Goal: Task Accomplishment & Management: Manage account settings

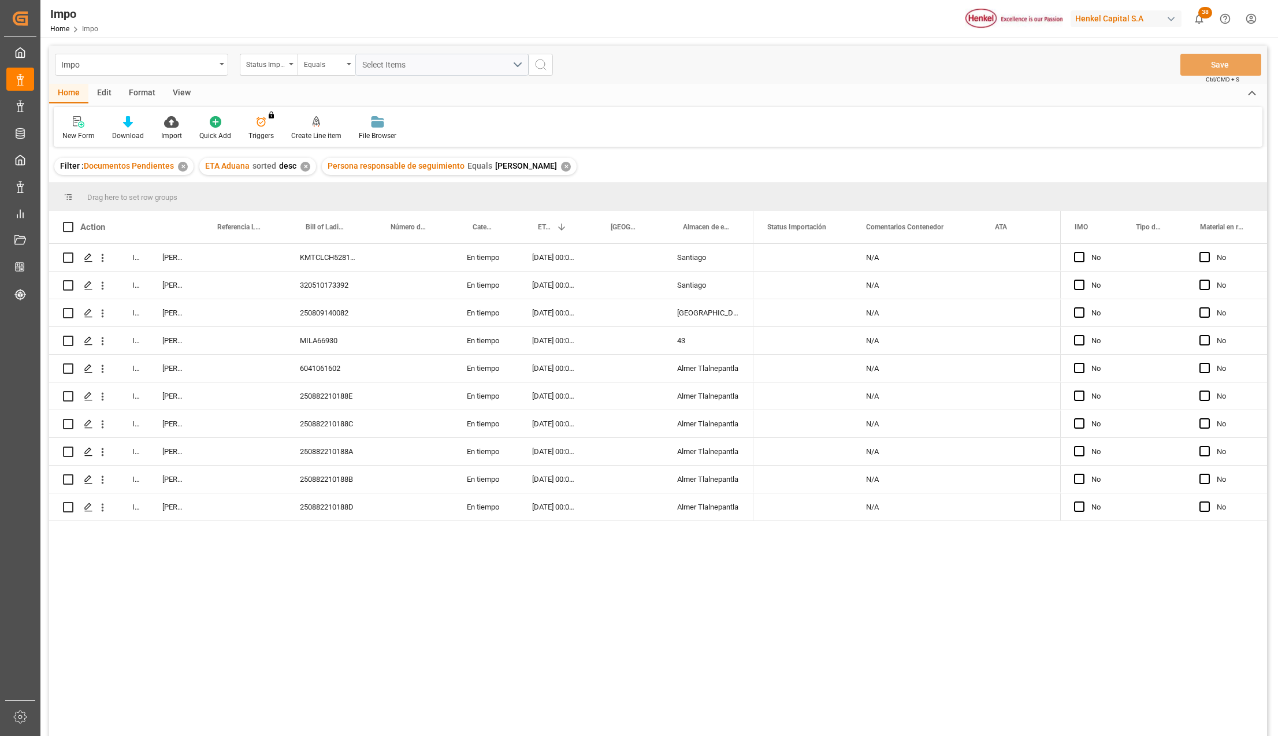
click at [178, 88] on div "View" at bounding box center [181, 94] width 35 height 20
click at [177, 126] on div at bounding box center [166, 122] width 58 height 12
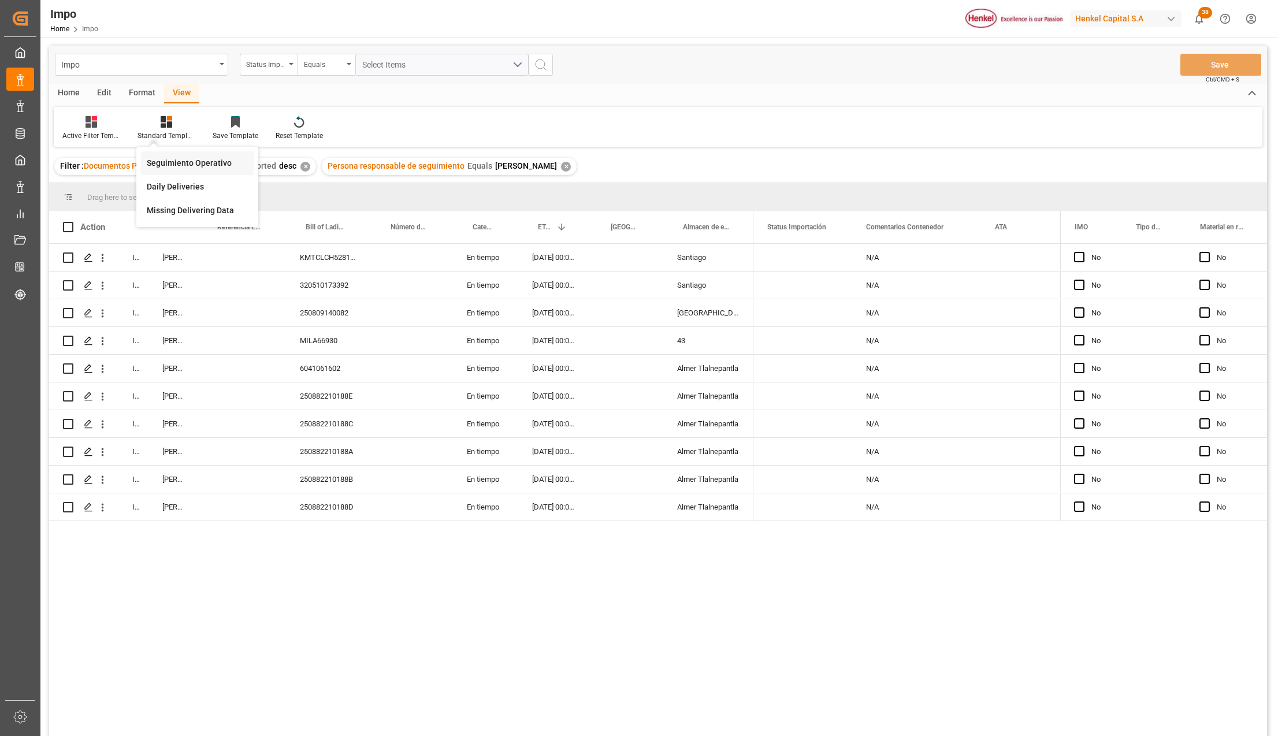
click at [176, 165] on div "Seguimiento Operativo" at bounding box center [197, 163] width 101 height 12
click at [146, 95] on div "Format" at bounding box center [142, 94] width 44 height 20
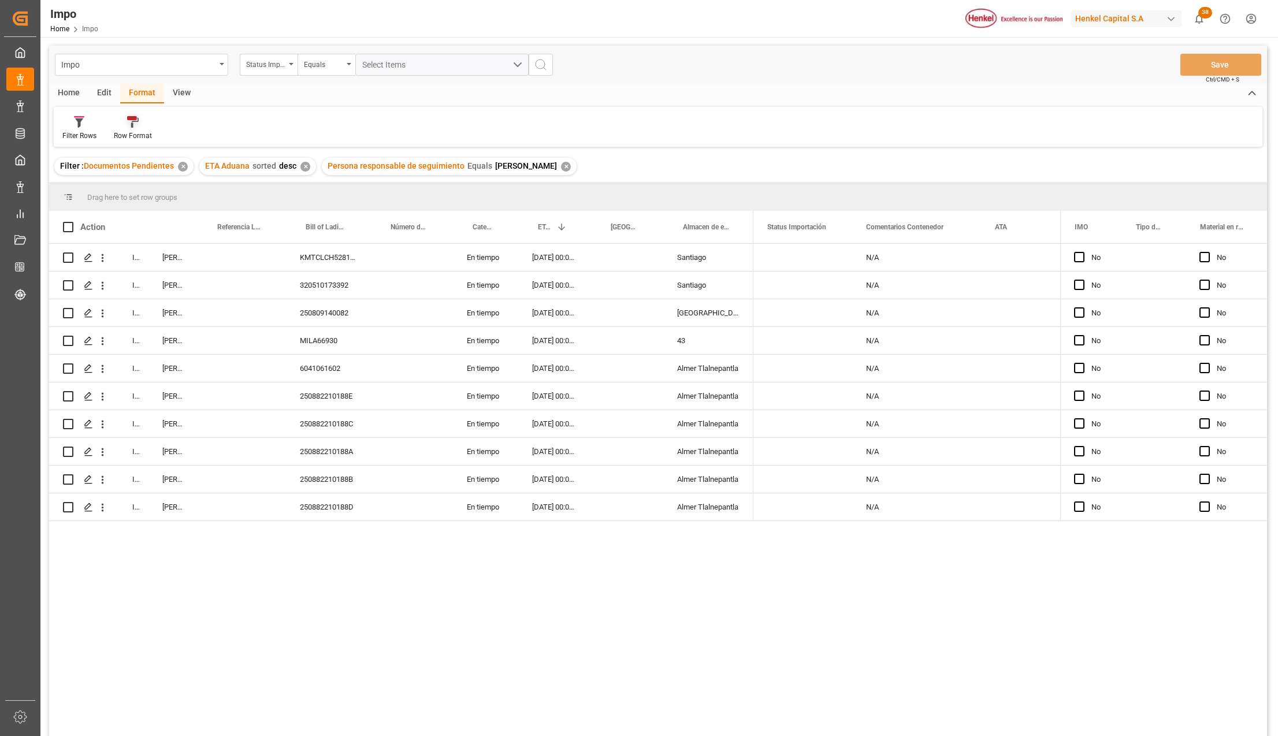
click at [137, 128] on div "Row Format" at bounding box center [132, 128] width 55 height 25
click at [139, 158] on div "Impo Status Importación Equals Select Items Save Ctrl/CMD + S Home Edit Format …" at bounding box center [658, 406] width 1218 height 721
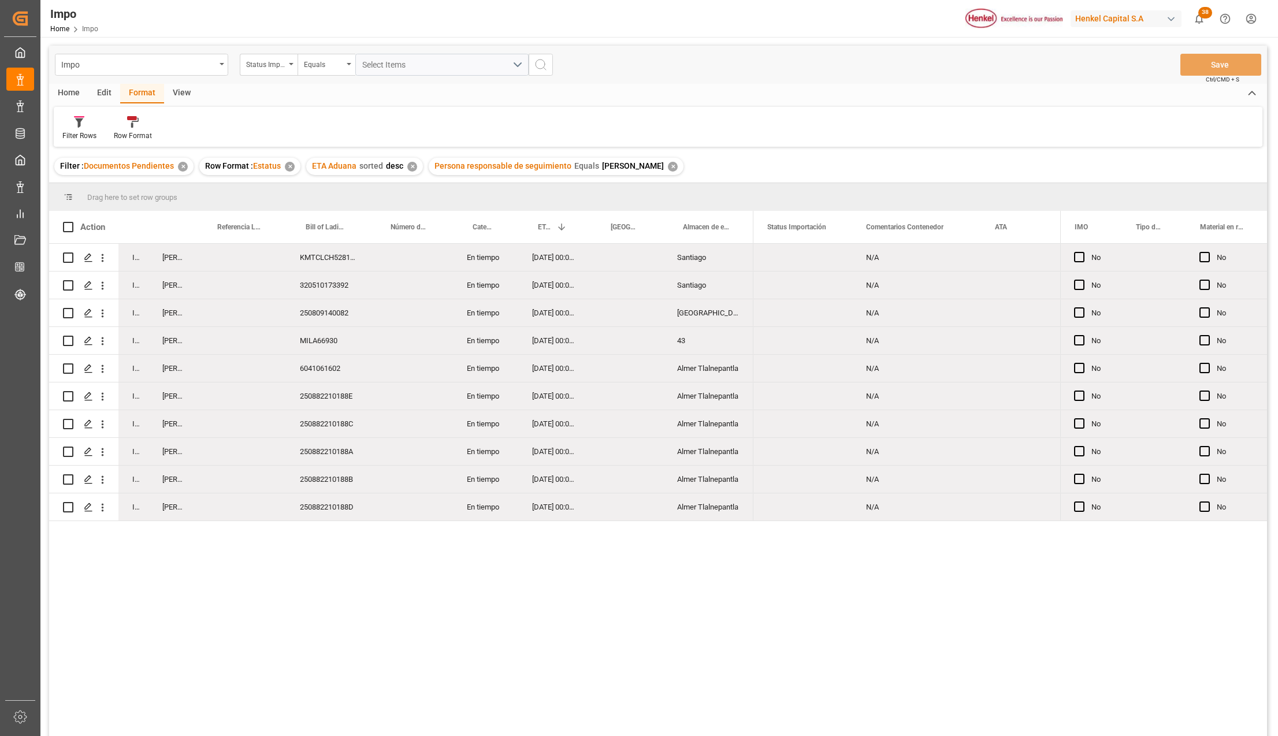
click at [323, 343] on div "MILA66930" at bounding box center [328, 340] width 85 height 27
click at [90, 257] on icon "Press SPACE to select this row." at bounding box center [88, 257] width 9 height 9
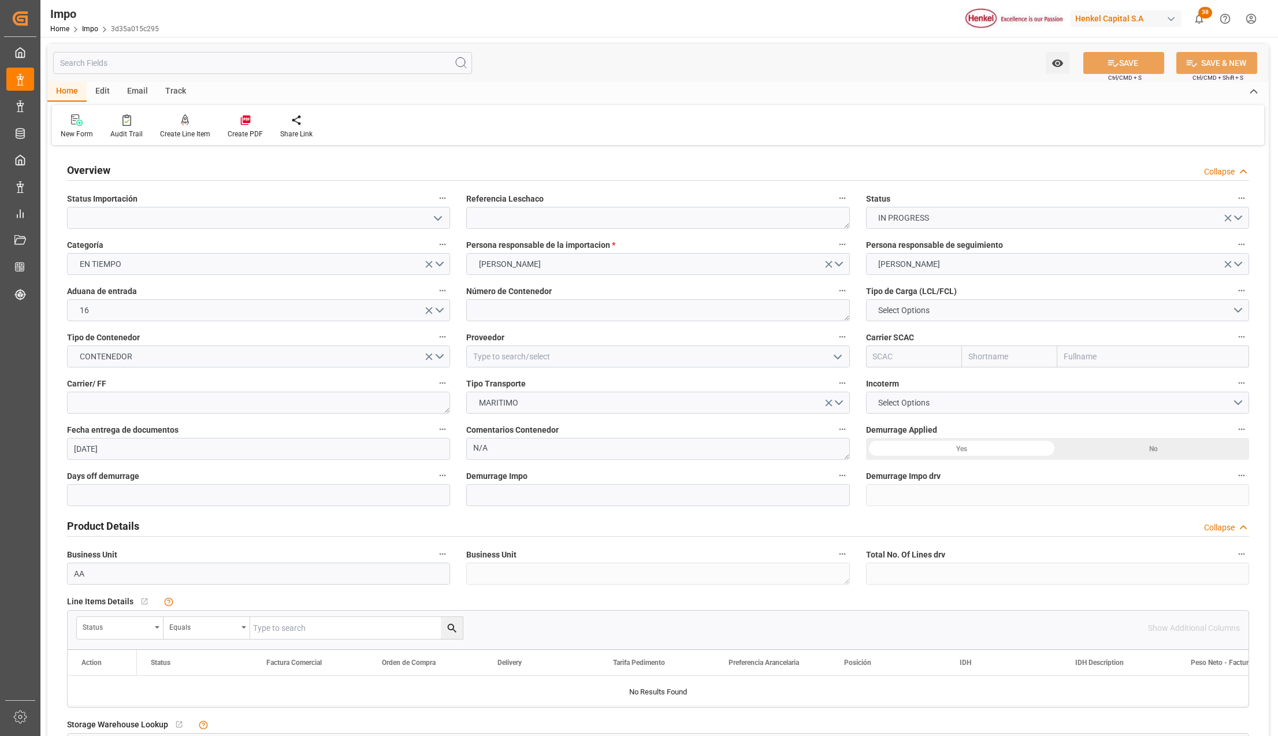
type input "[DATE]"
click at [505, 307] on textarea at bounding box center [657, 310] width 383 height 22
click at [501, 358] on input at bounding box center [657, 356] width 383 height 22
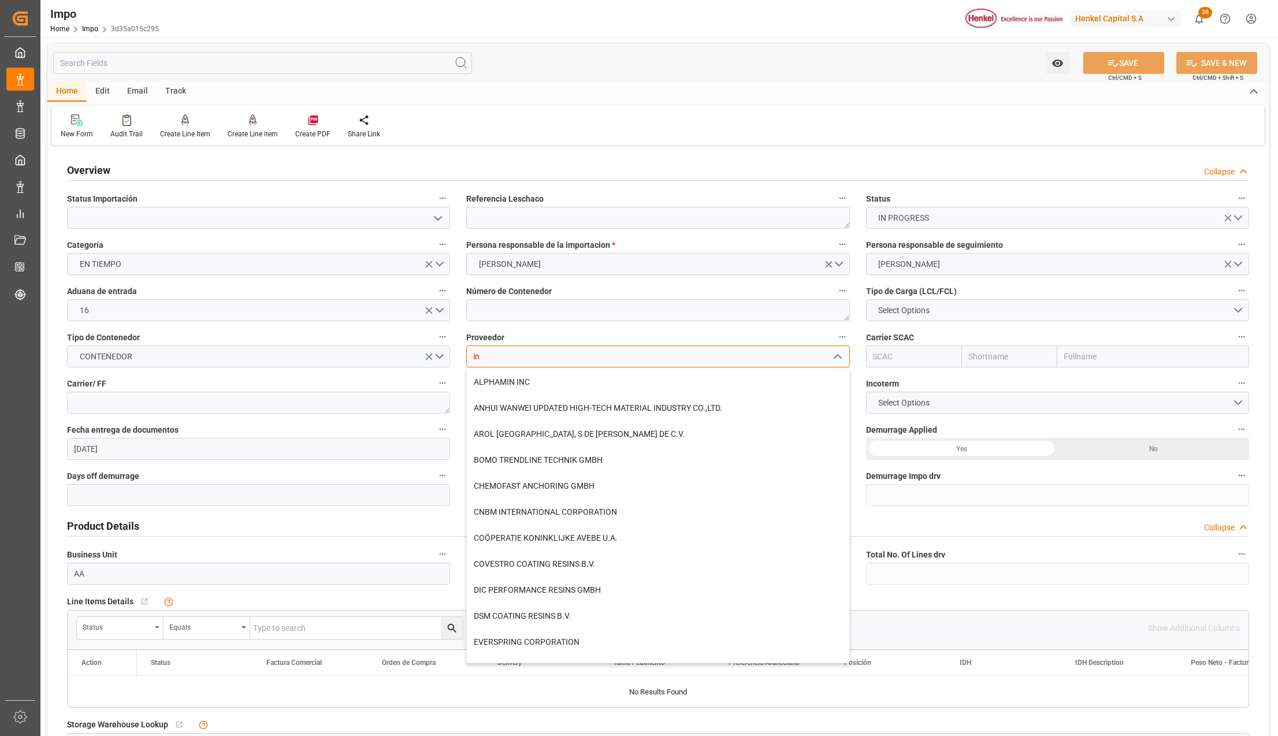
type input "i"
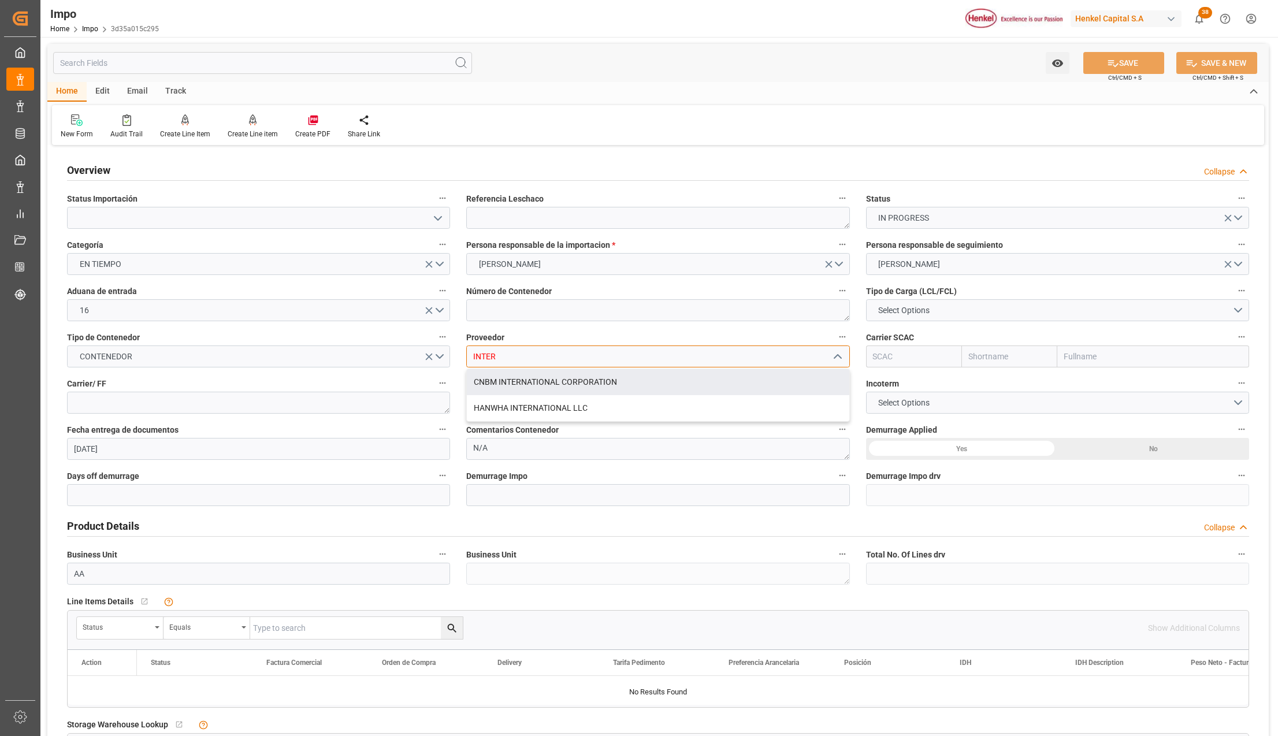
type input "INTER"
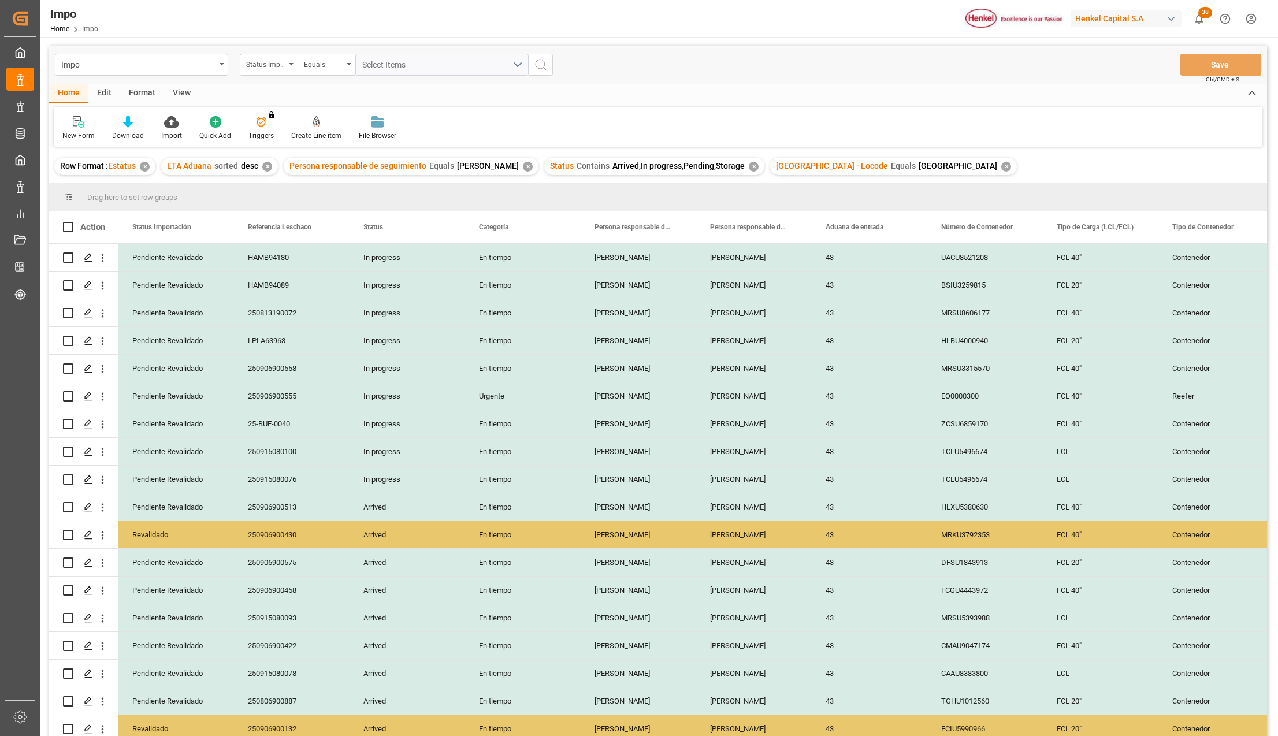
click at [183, 91] on div "View" at bounding box center [181, 94] width 35 height 20
click at [139, 132] on div "Standard Templates" at bounding box center [131, 136] width 58 height 10
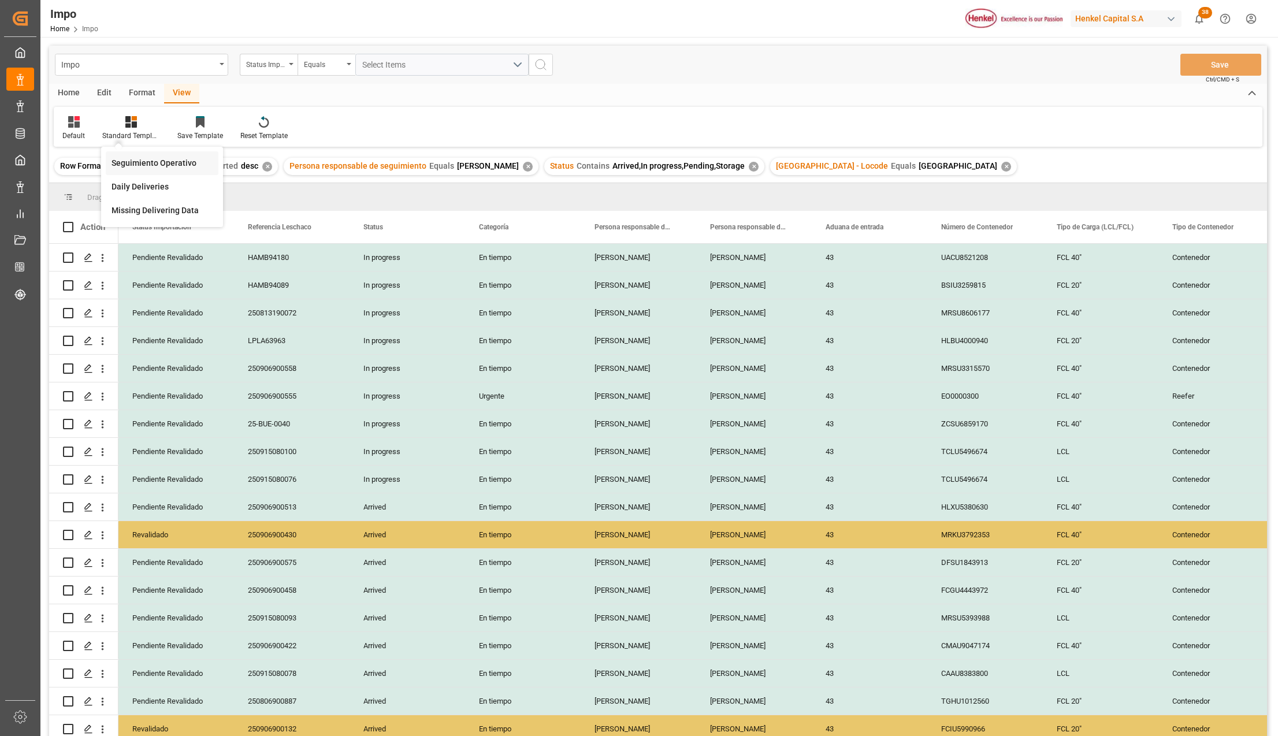
click at [136, 158] on div "Seguimiento Operativo" at bounding box center [161, 163] width 101 height 12
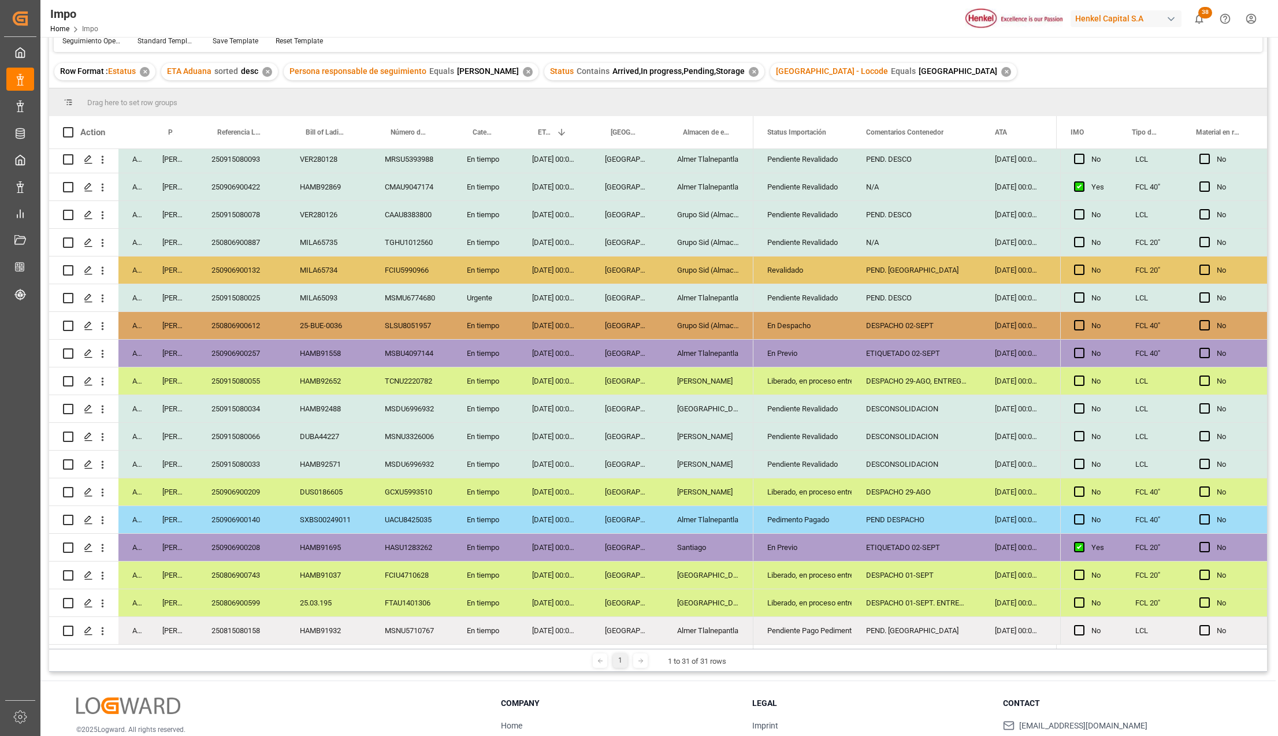
scroll to position [171, 0]
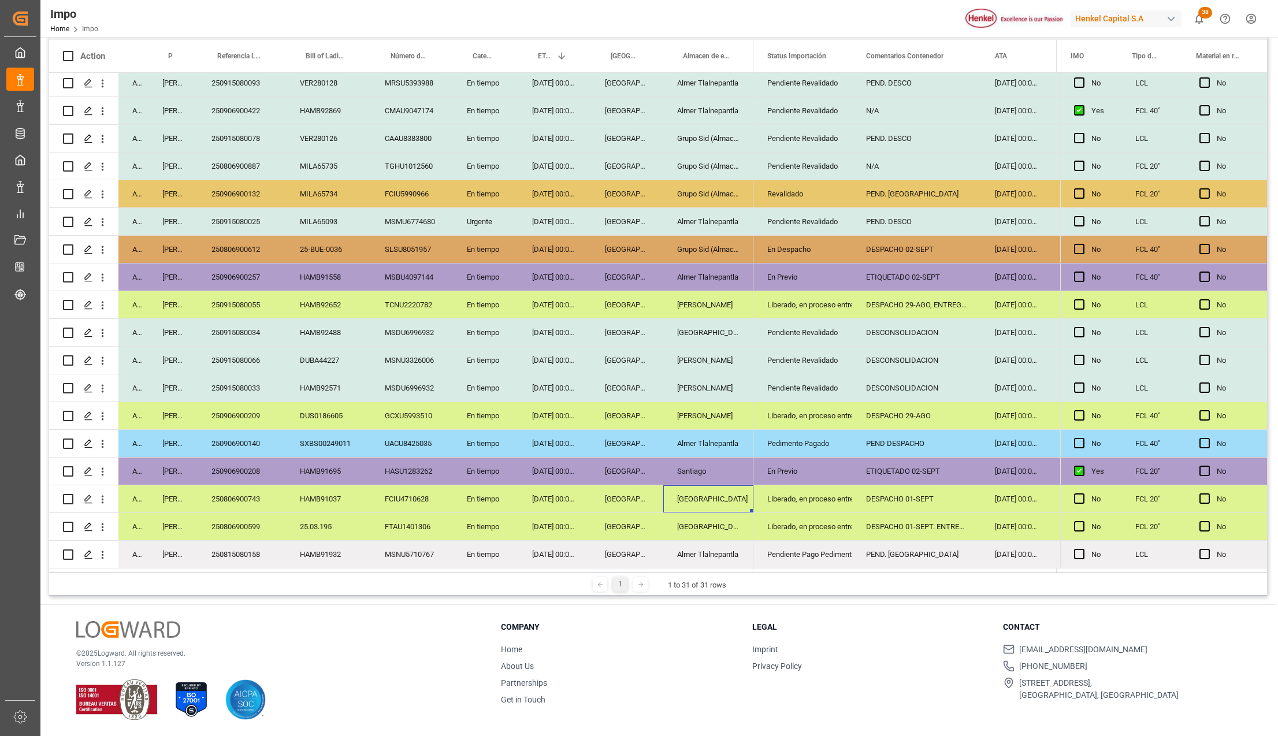
click at [717, 485] on div "[GEOGRAPHIC_DATA]" at bounding box center [708, 498] width 90 height 27
click at [769, 491] on div "Liberado, en proceso entrega" at bounding box center [802, 499] width 71 height 27
click at [828, 504] on polyline "open menu" at bounding box center [830, 505] width 7 height 3
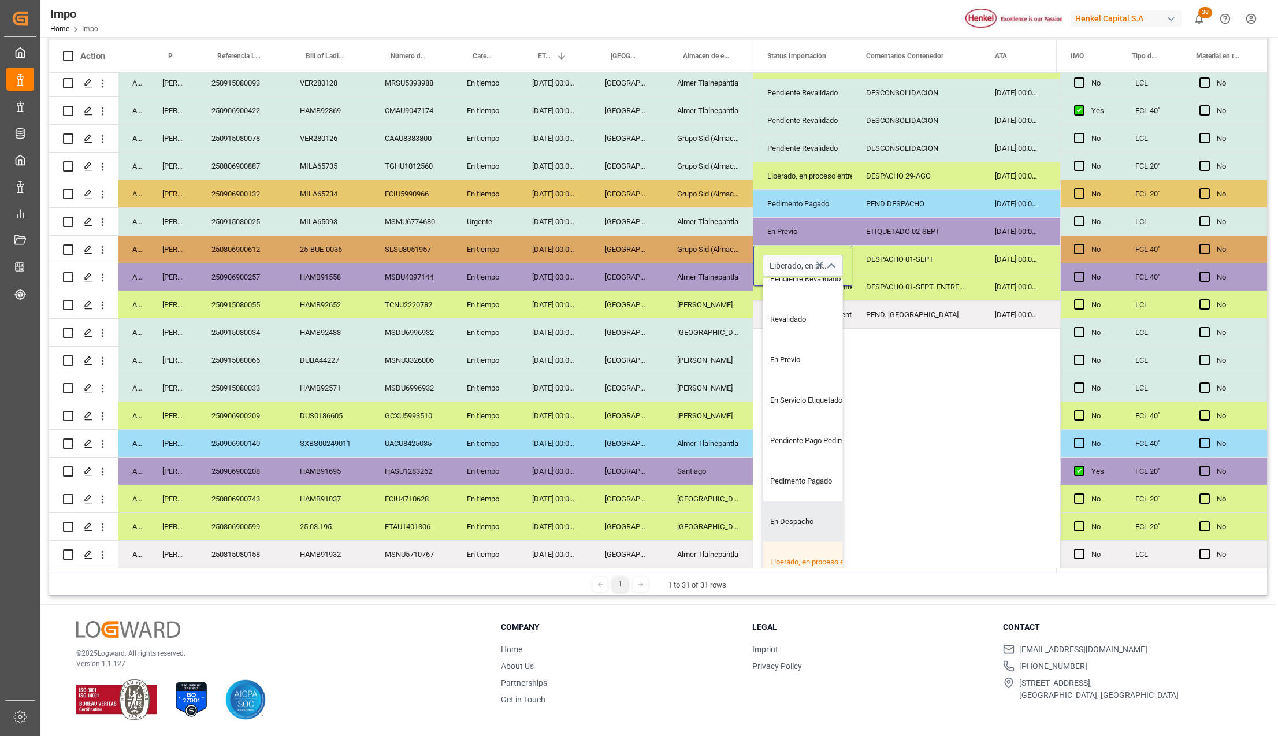
scroll to position [77, 0]
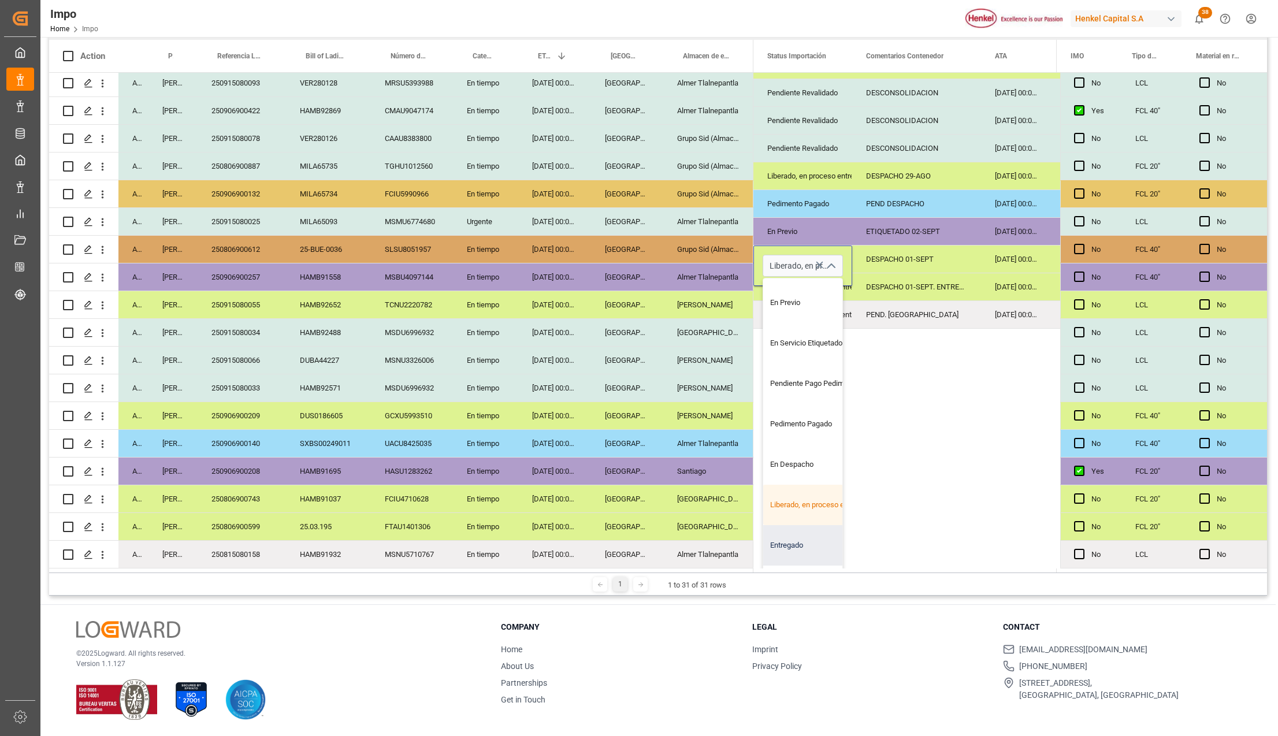
click at [800, 535] on div "Entregado" at bounding box center [817, 545] width 109 height 40
type input "Entregado"
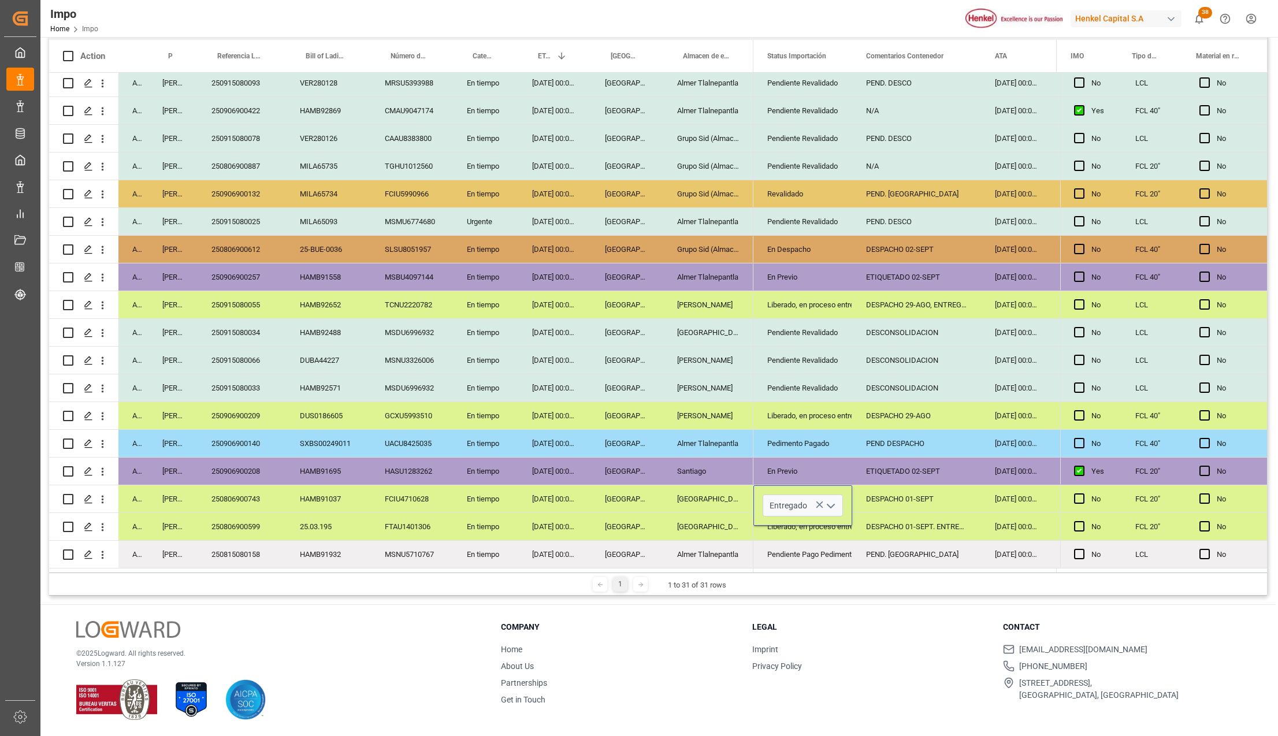
click at [890, 469] on div "ETIQUETADO 02-SEPT" at bounding box center [916, 470] width 129 height 27
click at [816, 500] on div "Entregado" at bounding box center [802, 499] width 71 height 27
click at [798, 523] on div "Liberado, en proceso entrega" at bounding box center [802, 526] width 71 height 27
click at [869, 504] on div "DESPACHO 01-SEPT" at bounding box center [916, 498] width 129 height 27
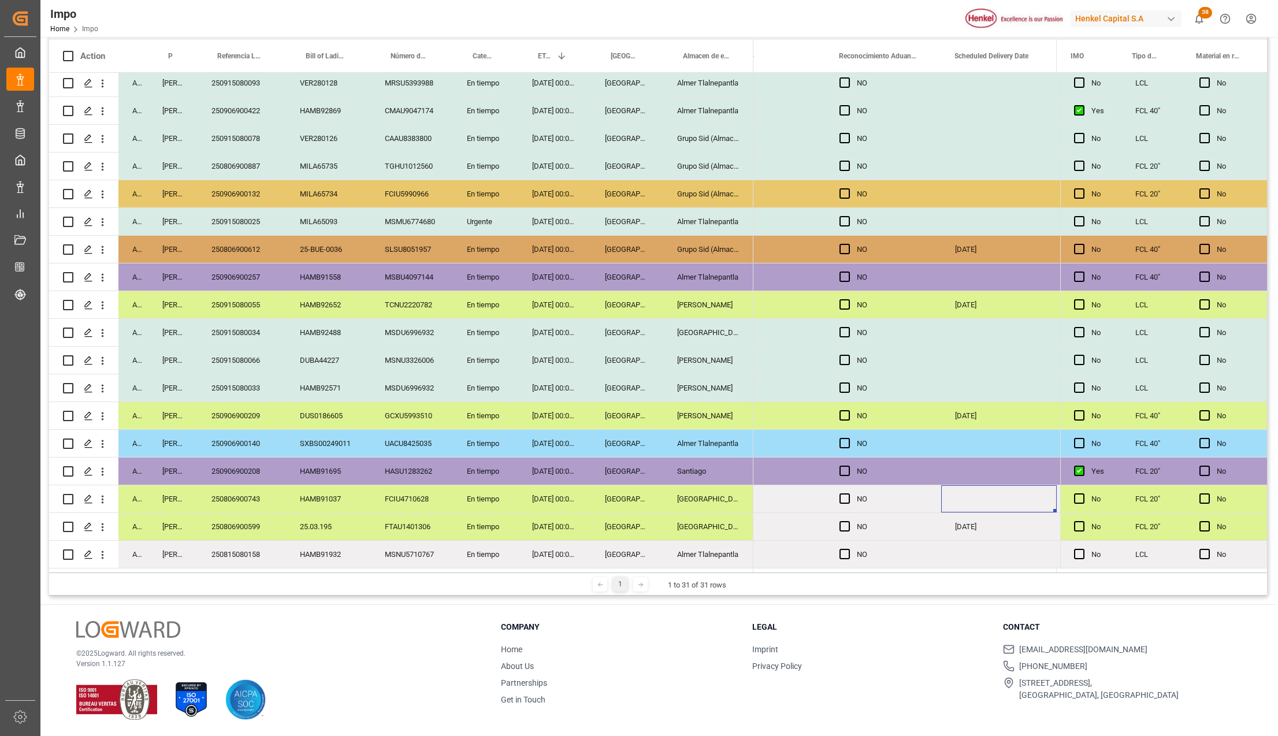
scroll to position [0, 3291]
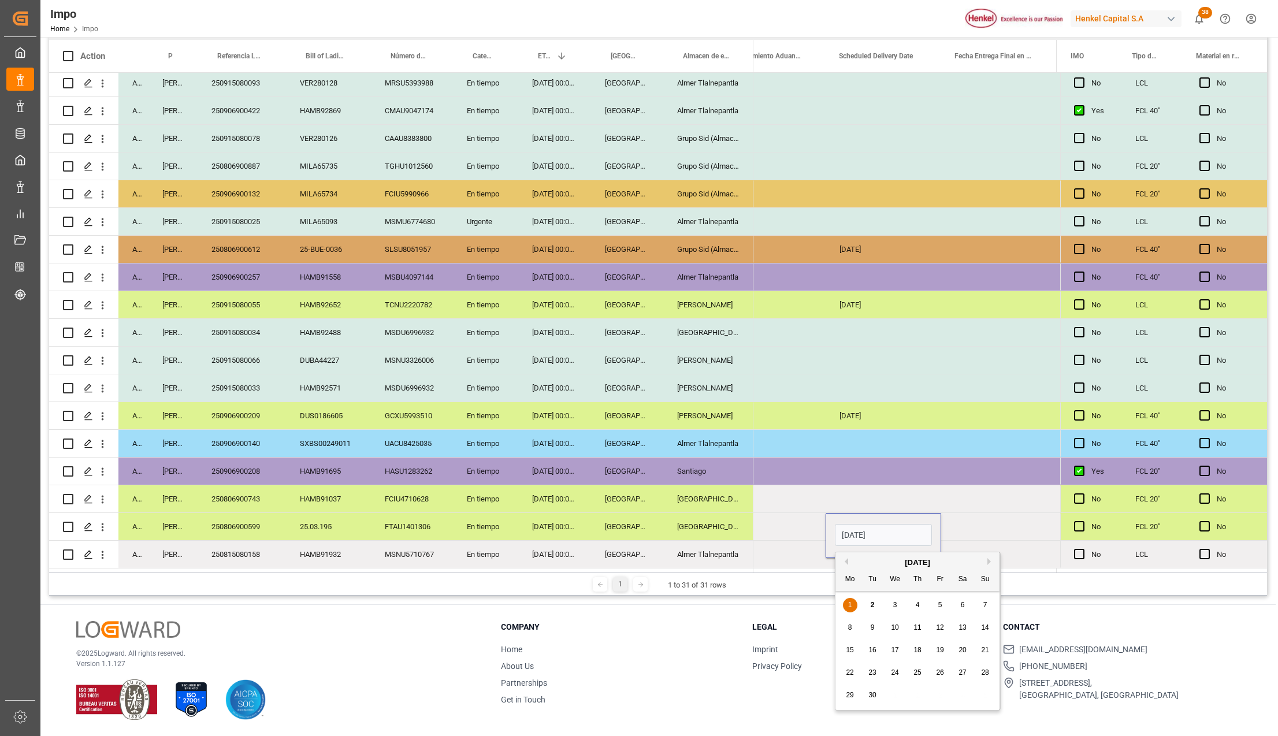
drag, startPoint x: 870, startPoint y: 529, endPoint x: 838, endPoint y: 528, distance: 32.4
click at [838, 528] on input "[DATE]" at bounding box center [883, 535] width 97 height 22
type input "[DATE]"
click at [805, 526] on div "NO" at bounding box center [776, 526] width 70 height 27
click at [855, 529] on div "[DATE]" at bounding box center [883, 526] width 116 height 27
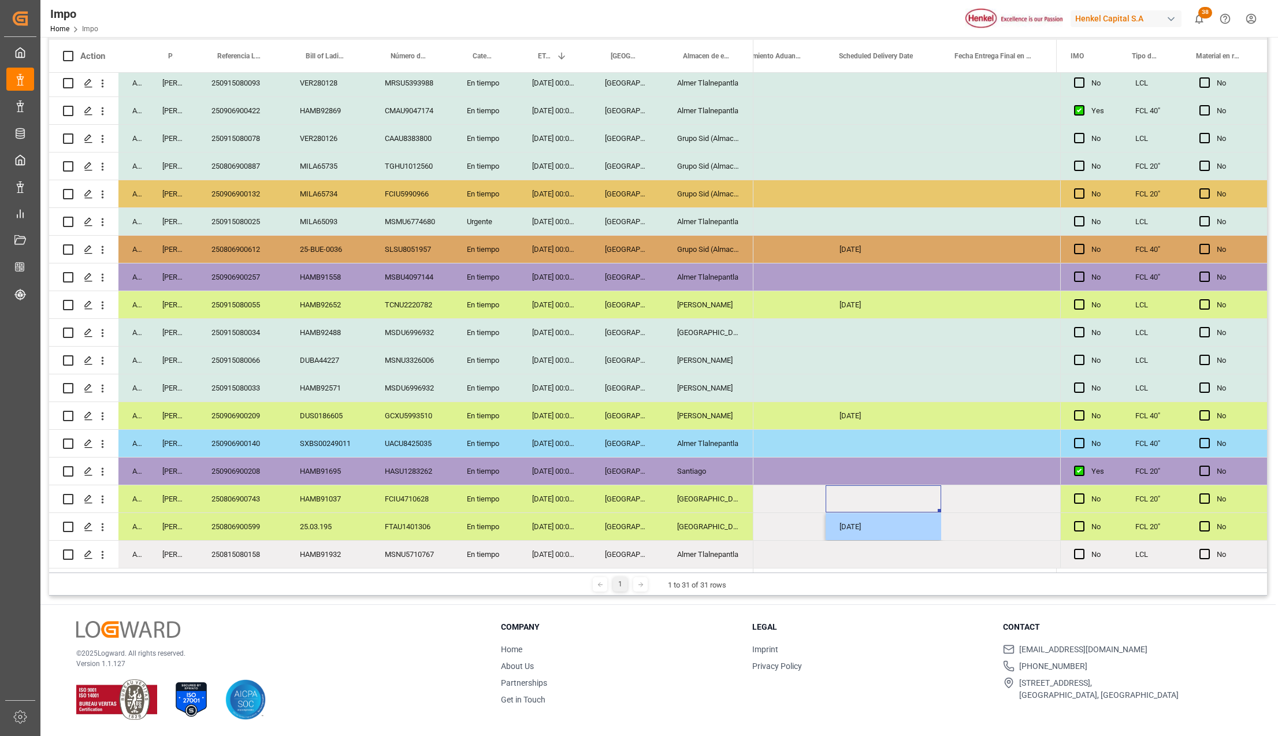
click at [864, 491] on div "Press SPACE to select this row." at bounding box center [883, 498] width 116 height 27
click at [972, 492] on div "Press SPACE to select this row." at bounding box center [999, 498] width 116 height 27
click at [970, 514] on div "Press SPACE to select this row." at bounding box center [999, 526] width 116 height 27
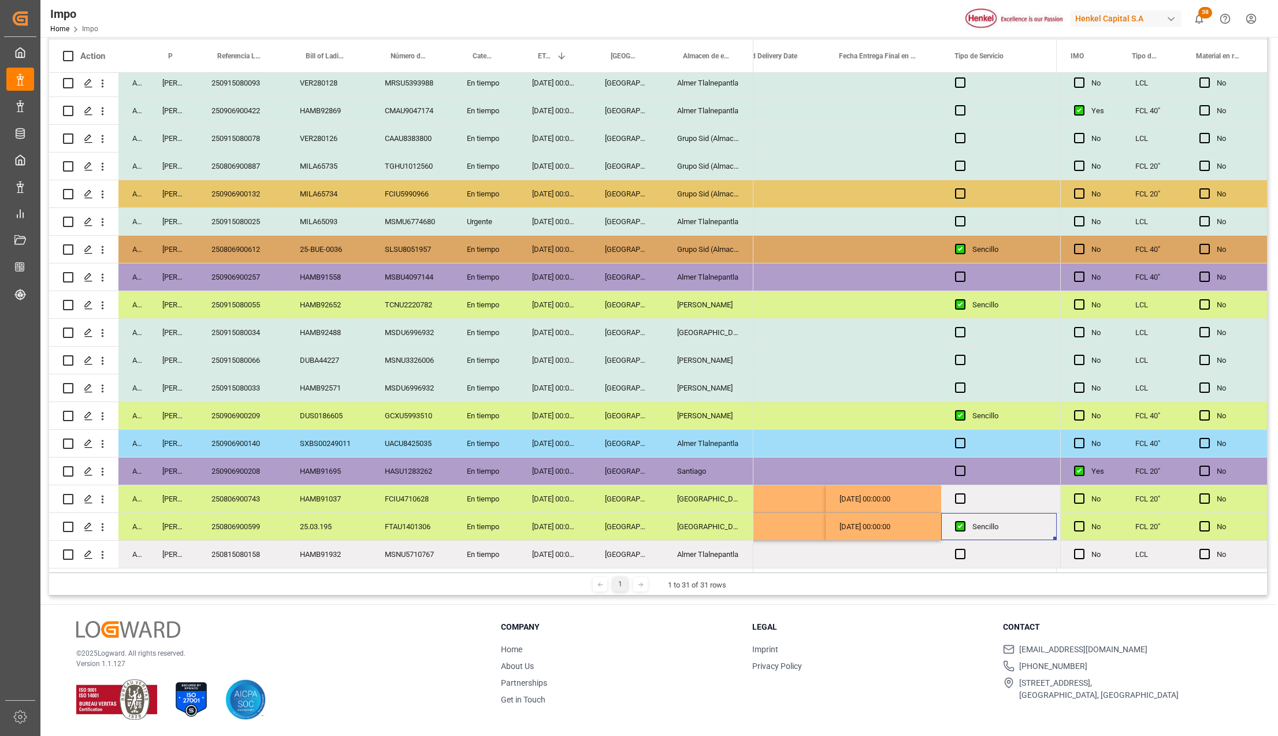
scroll to position [0, 3522]
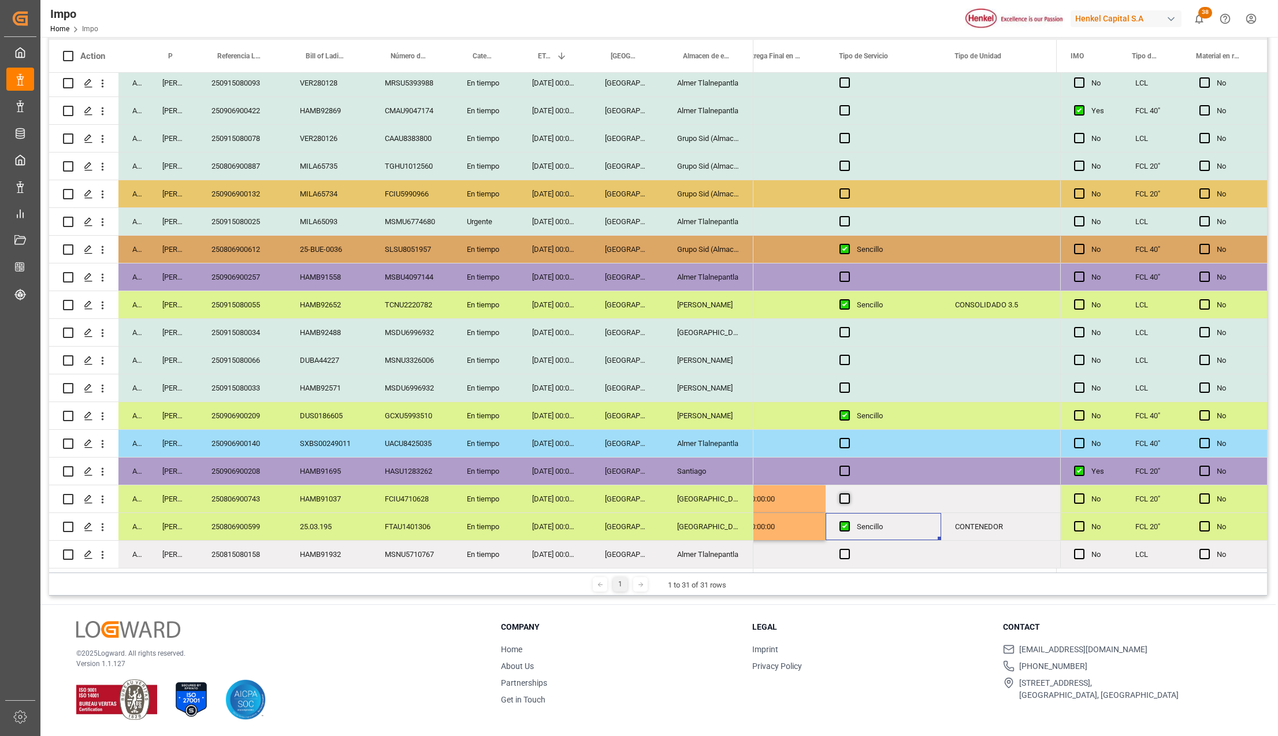
click at [848, 496] on span "Press SPACE to select this row." at bounding box center [844, 498] width 10 height 10
click at [848, 493] on input "Press SPACE to select this row." at bounding box center [848, 493] width 0 height 0
click at [846, 497] on span "Press SPACE to select this row." at bounding box center [844, 498] width 10 height 10
click at [848, 493] on input "Press SPACE to select this row." at bounding box center [848, 493] width 0 height 0
click at [836, 516] on div "Sencillo" at bounding box center [883, 526] width 116 height 27
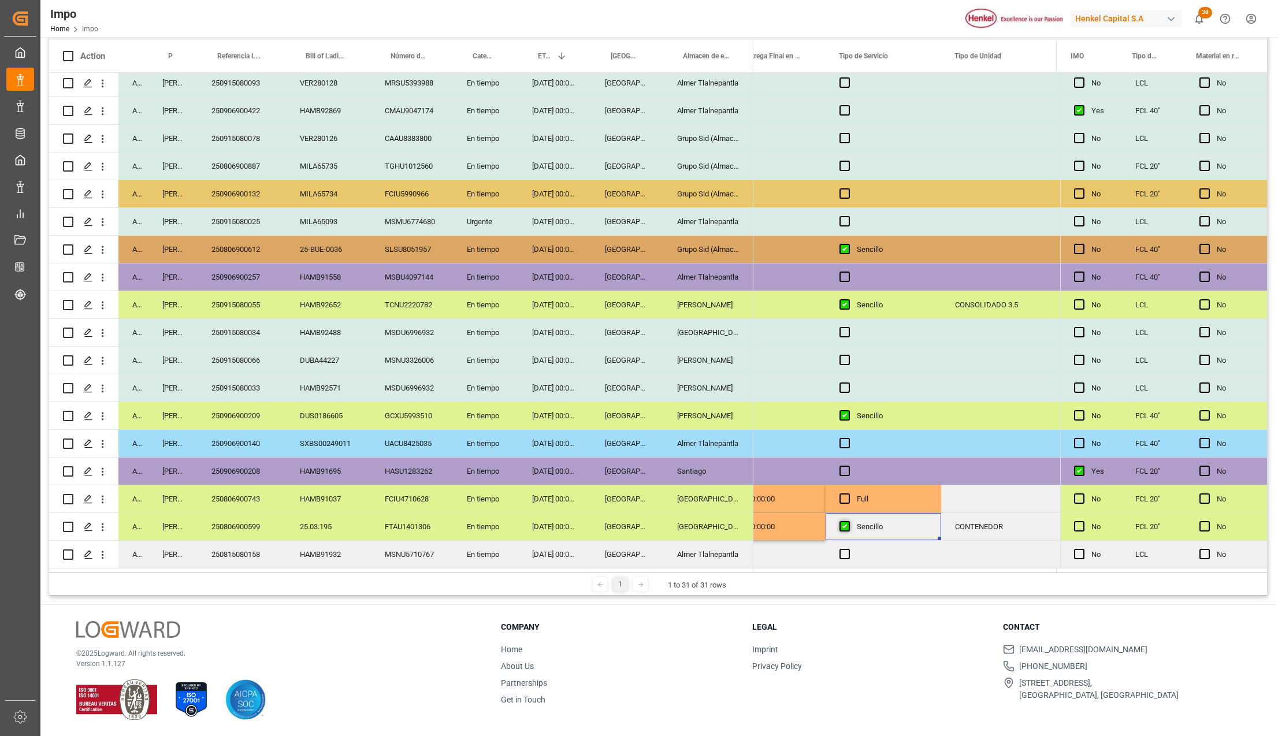
click at [842, 521] on span "Press SPACE to select this row." at bounding box center [844, 526] width 10 height 10
click at [848, 521] on input "Press SPACE to select this row." at bounding box center [848, 521] width 0 height 0
click at [966, 521] on div "CONTENEDOR" at bounding box center [999, 526] width 116 height 27
click at [984, 492] on div "Press SPACE to select this row." at bounding box center [999, 498] width 116 height 27
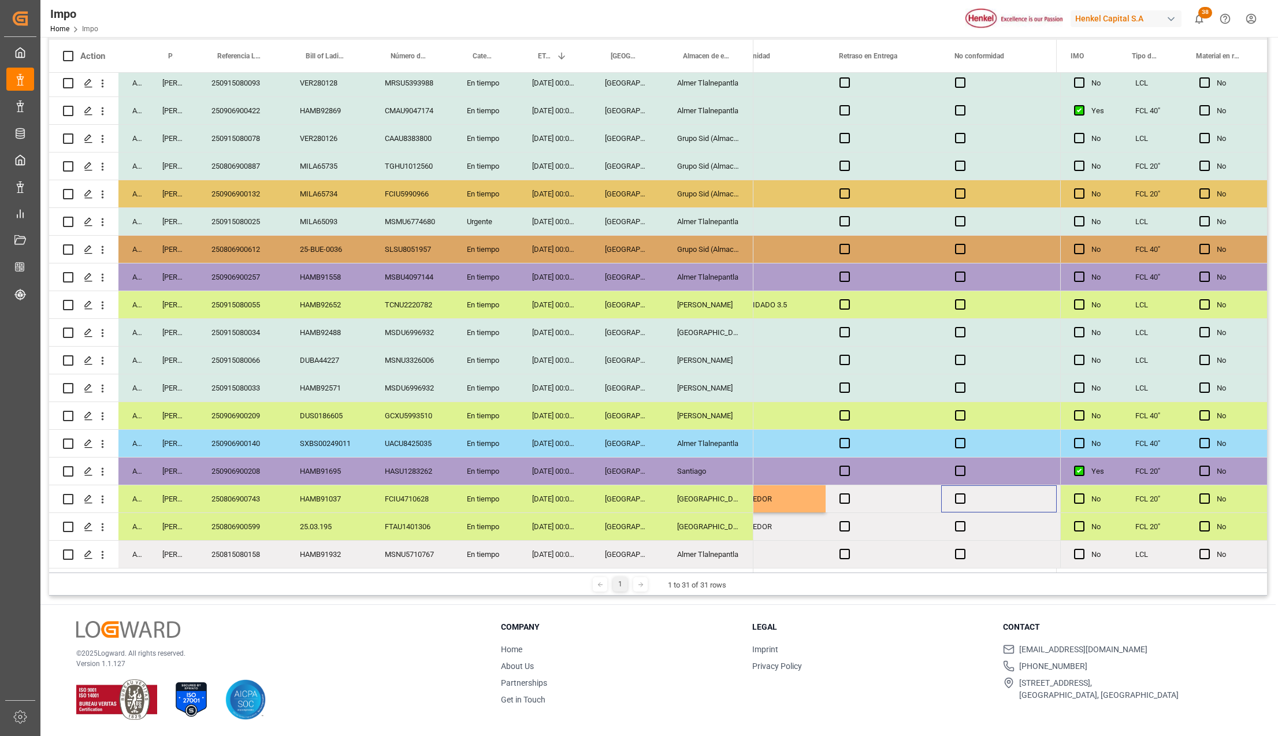
scroll to position [0, 3753]
click at [844, 499] on span "Press SPACE to select this row." at bounding box center [844, 498] width 10 height 10
click at [848, 493] on input "Press SPACE to select this row." at bounding box center [848, 493] width 0 height 0
click at [844, 499] on span "Press SPACE to select this row." at bounding box center [844, 498] width 10 height 10
click at [848, 493] on input "Press SPACE to select this row." at bounding box center [848, 493] width 0 height 0
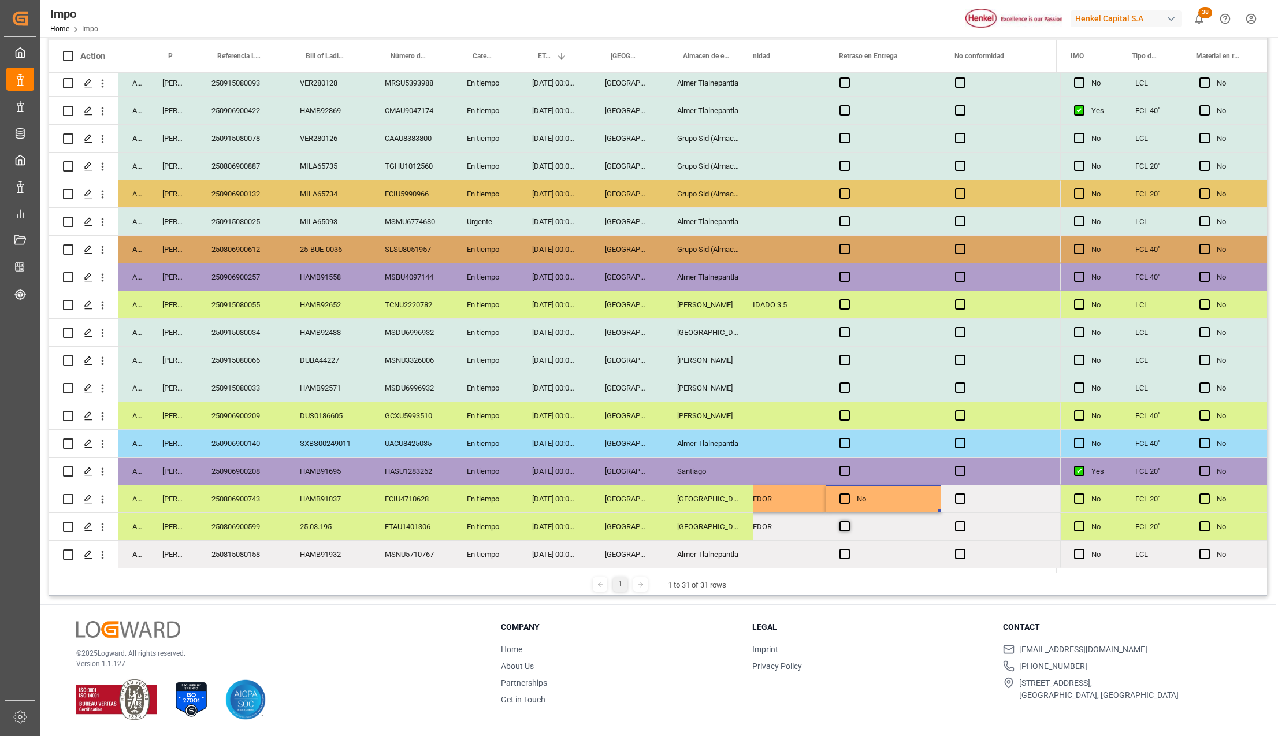
click at [843, 521] on span "Press SPACE to select this row." at bounding box center [844, 526] width 10 height 10
click at [848, 521] on input "Press SPACE to select this row." at bounding box center [848, 521] width 0 height 0
click at [844, 522] on span "Press SPACE to select this row." at bounding box center [844, 526] width 10 height 10
click at [848, 521] on input "Press SPACE to select this row." at bounding box center [848, 521] width 0 height 0
click at [915, 490] on div "No" at bounding box center [892, 499] width 70 height 27
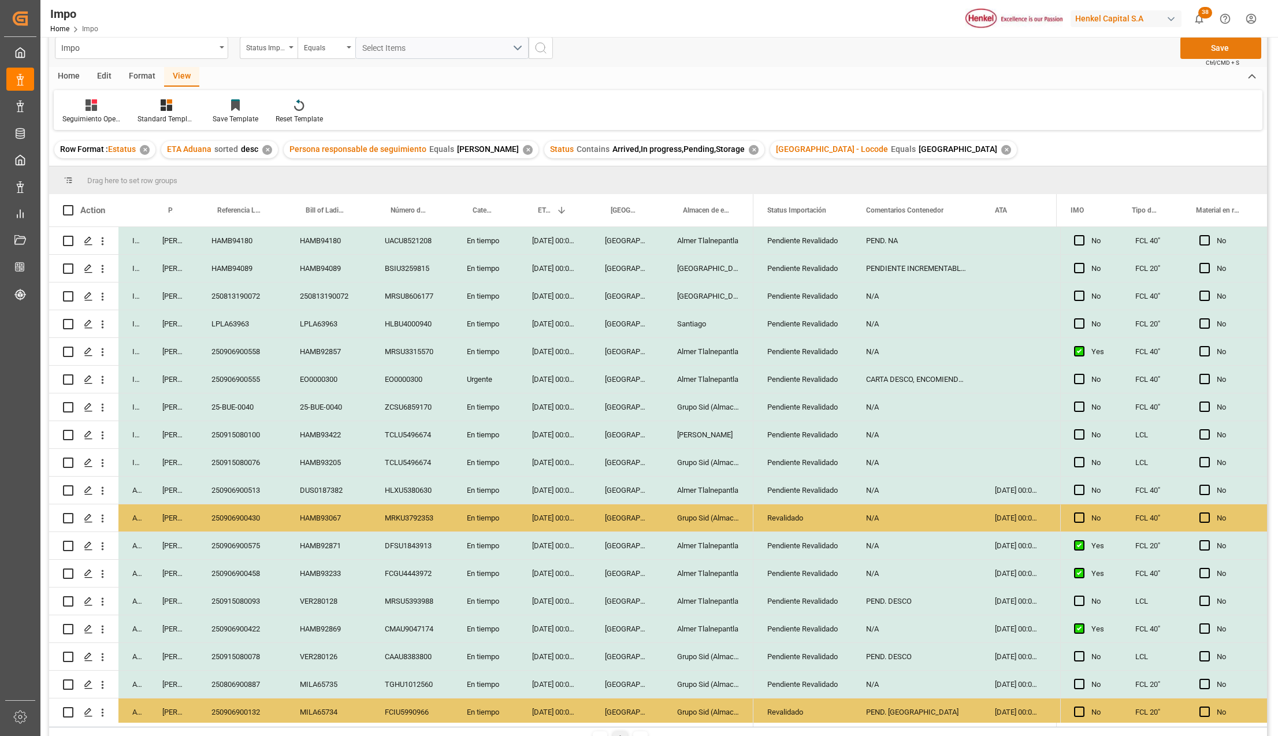
click at [1213, 49] on button "Save" at bounding box center [1220, 48] width 81 height 22
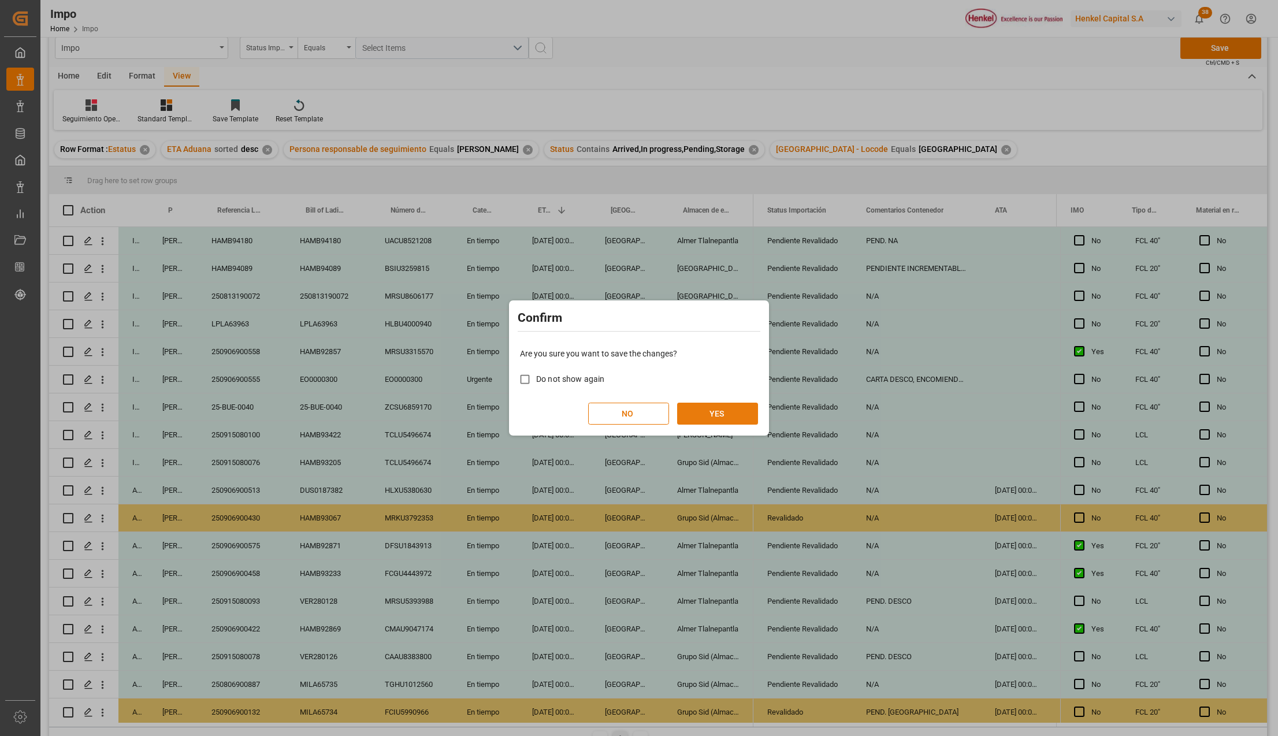
click at [749, 405] on button "YES" at bounding box center [717, 414] width 81 height 22
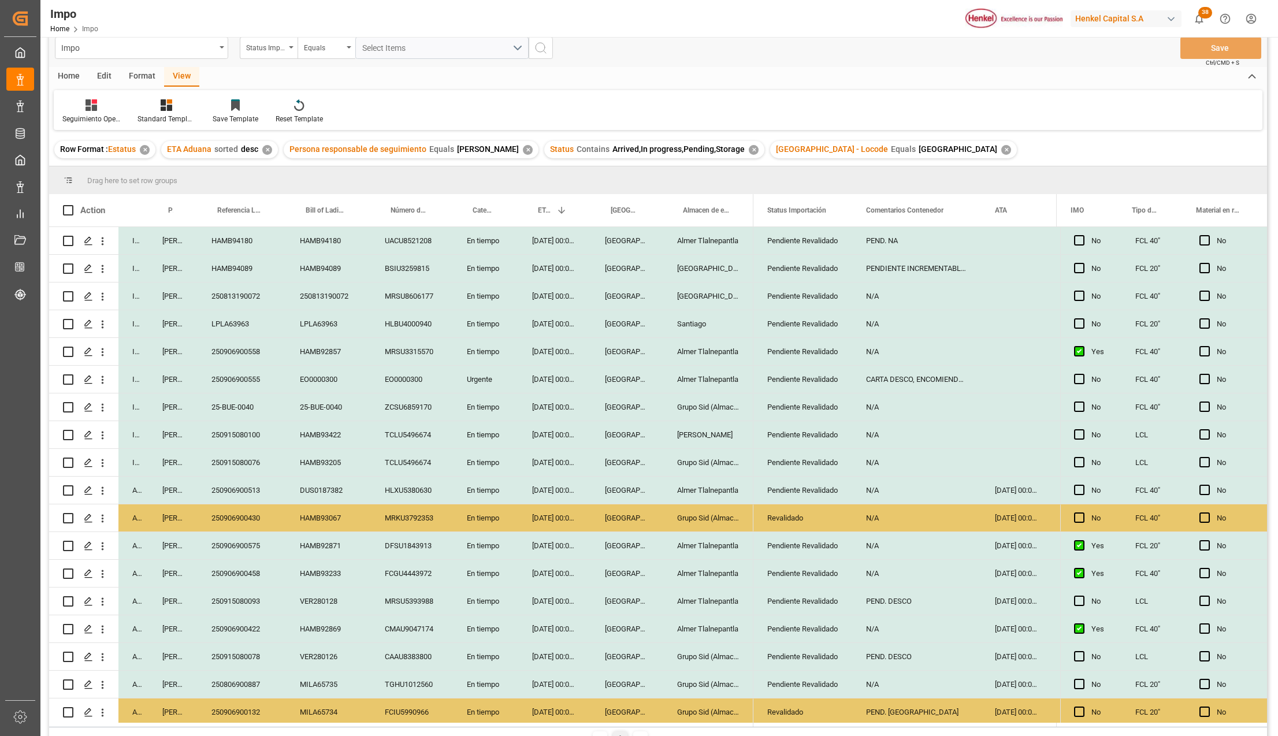
click at [805, 672] on div "Pendiente Revalidado" at bounding box center [802, 684] width 71 height 27
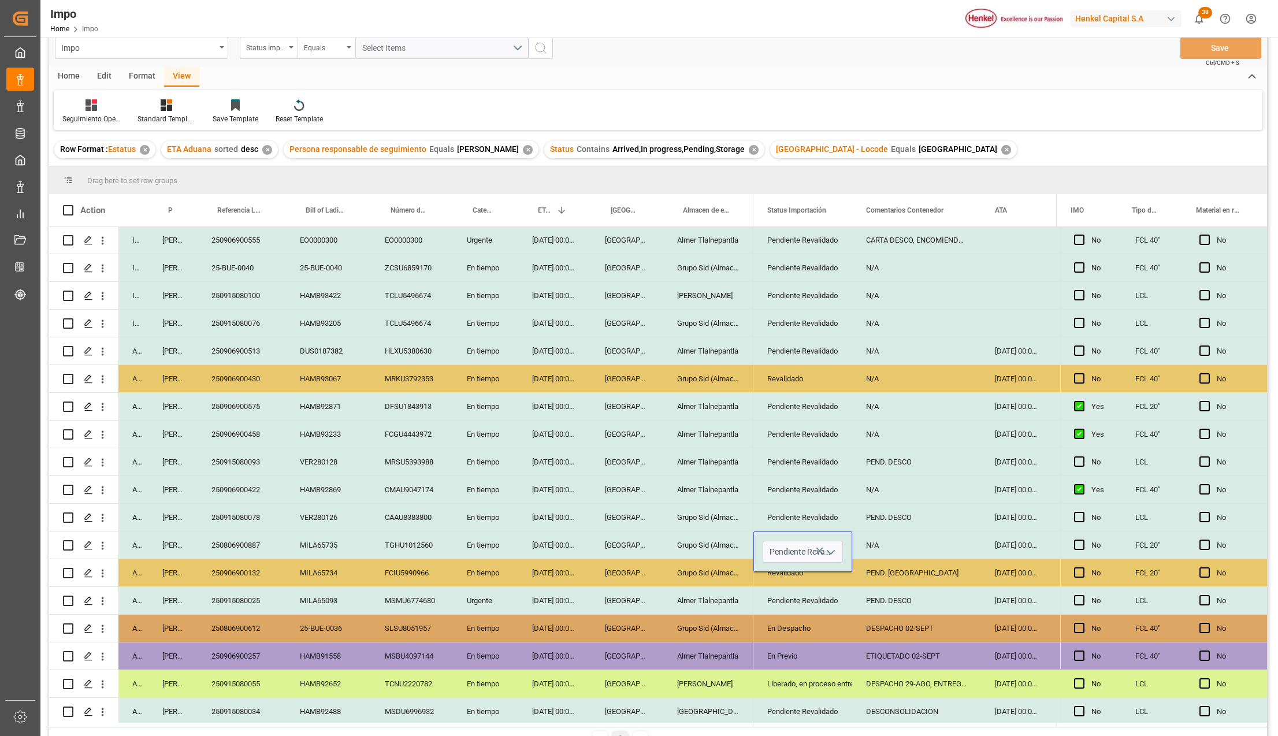
scroll to position [154, 0]
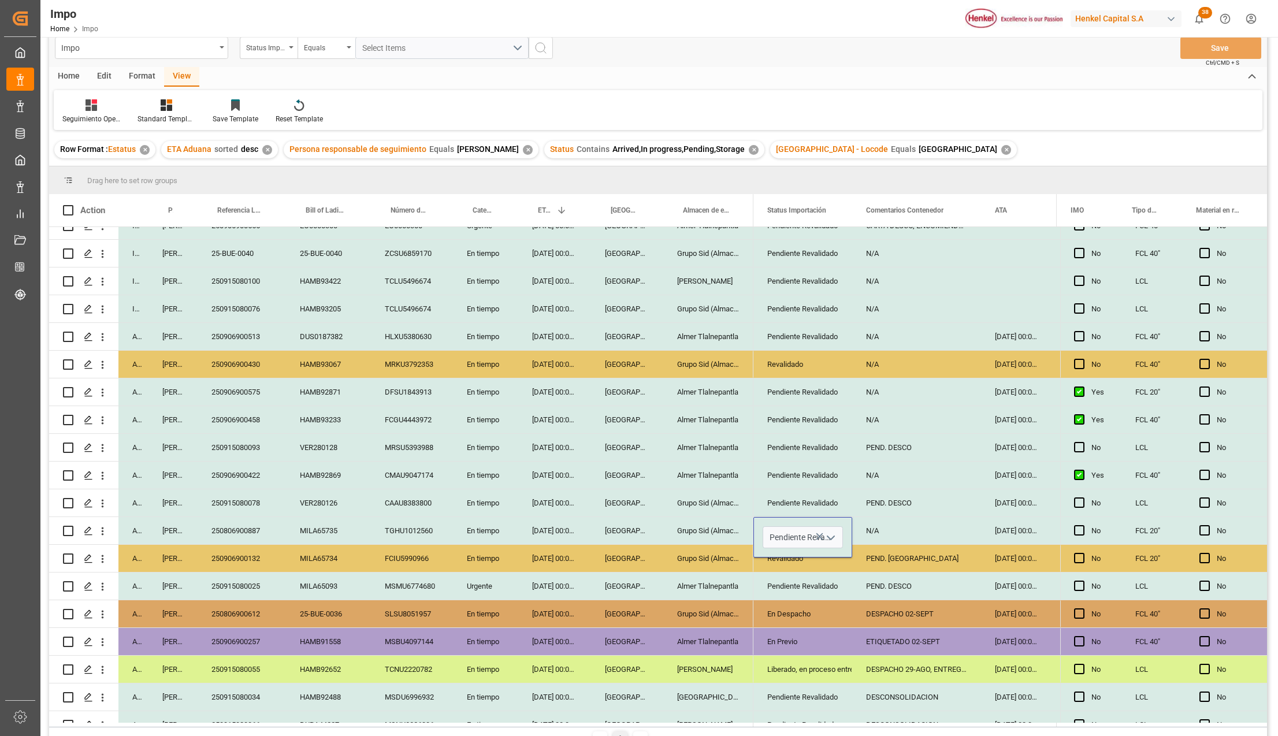
click at [831, 532] on icon "open menu" at bounding box center [831, 538] width 14 height 14
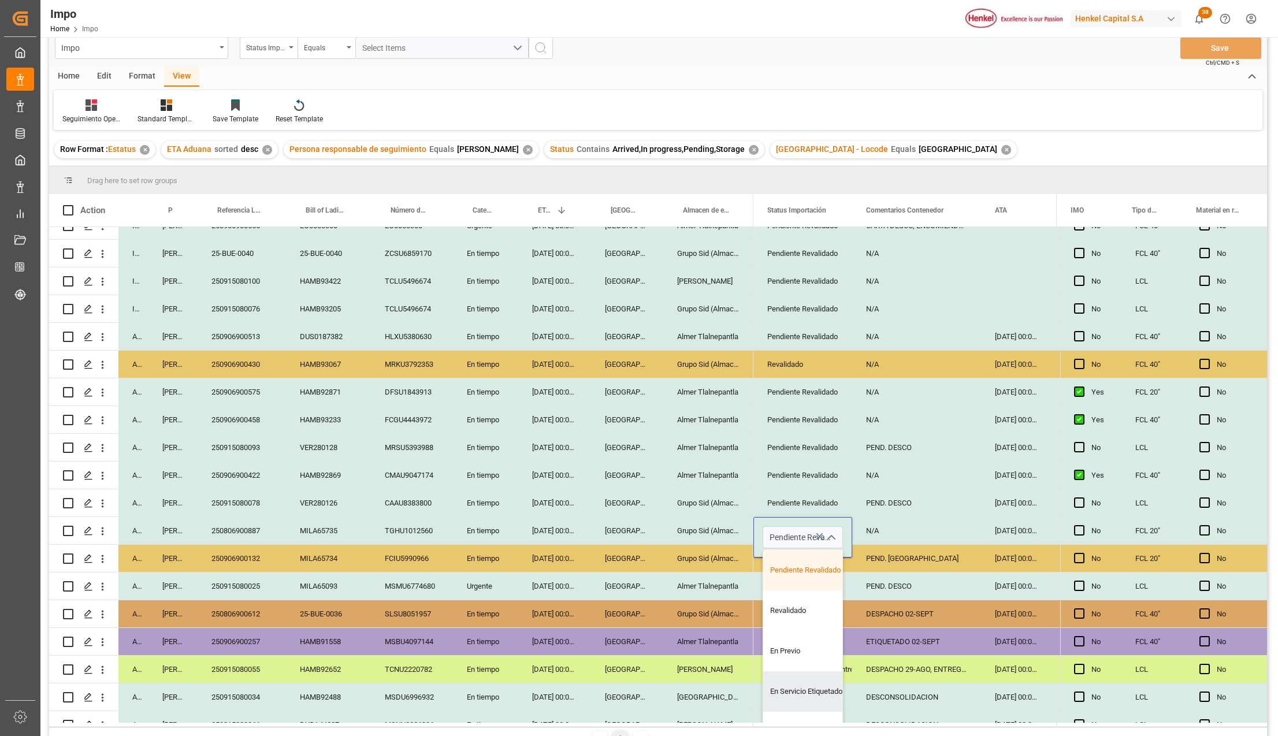
click at [809, 654] on div "En Previo" at bounding box center [817, 651] width 109 height 40
type input "En Previo"
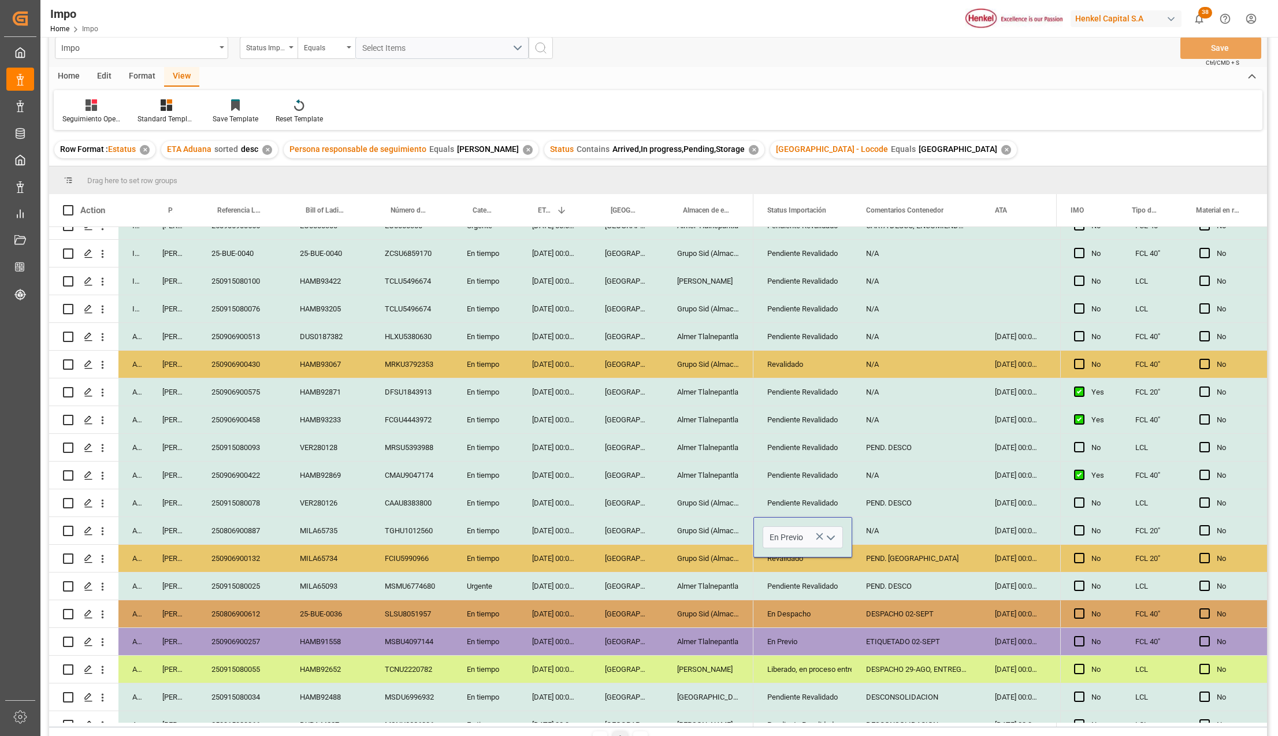
click at [939, 657] on div "DESPACHO 29-AGO, ENTREGA 05-SEPT" at bounding box center [916, 669] width 129 height 27
click at [885, 520] on div "N/A" at bounding box center [916, 530] width 129 height 27
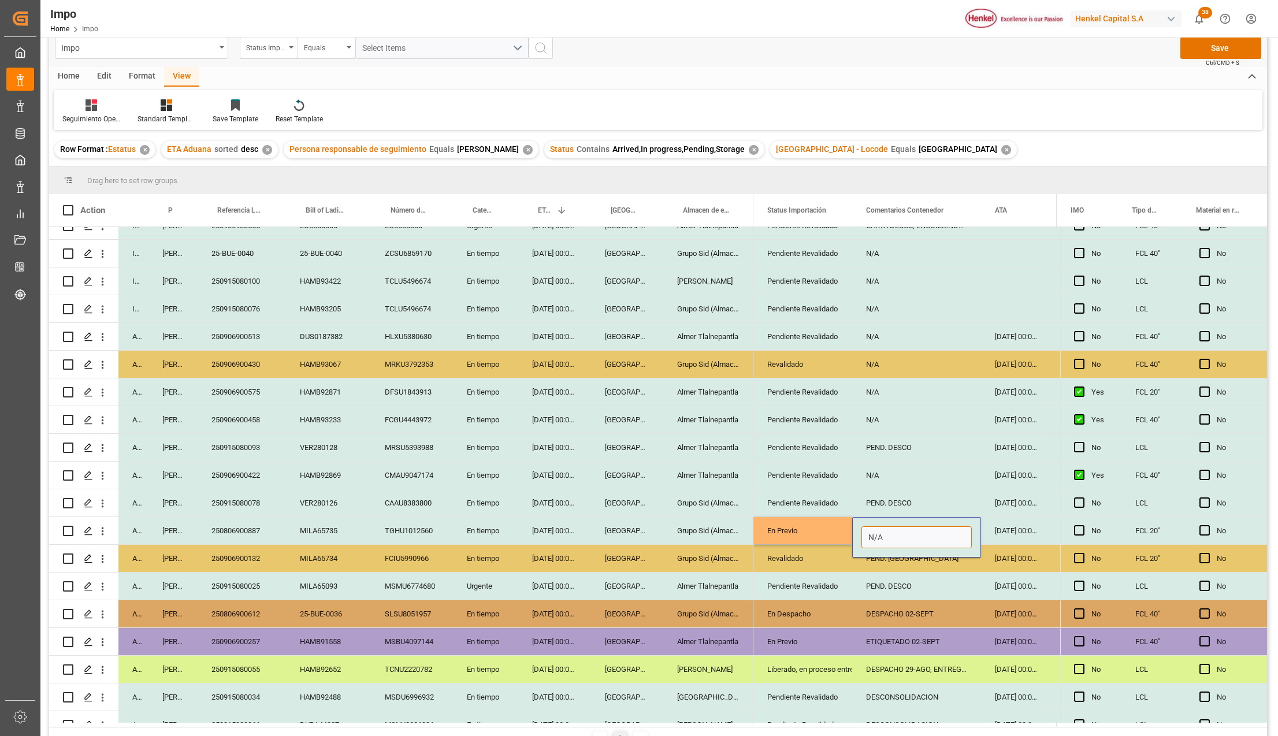
click at [886, 529] on input "N/A" at bounding box center [916, 537] width 110 height 22
type input "PREVIO 03-SEPT."
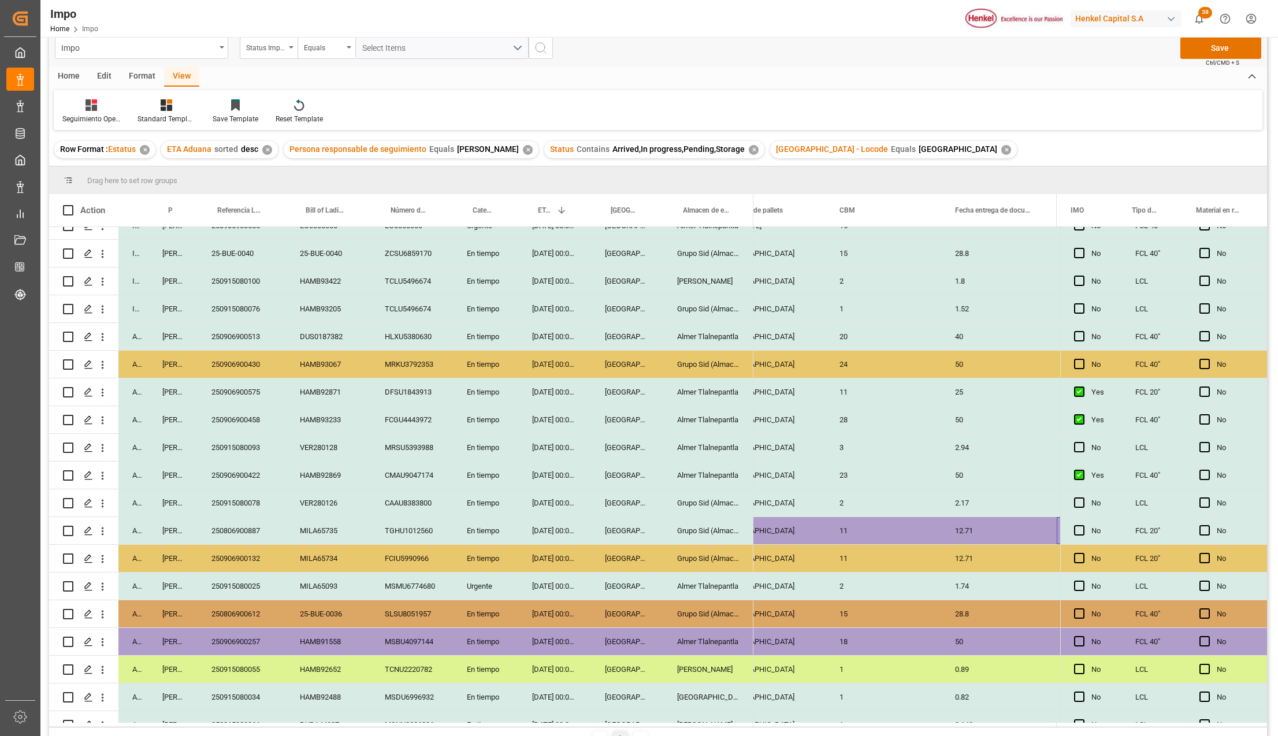
scroll to position [0, 1609]
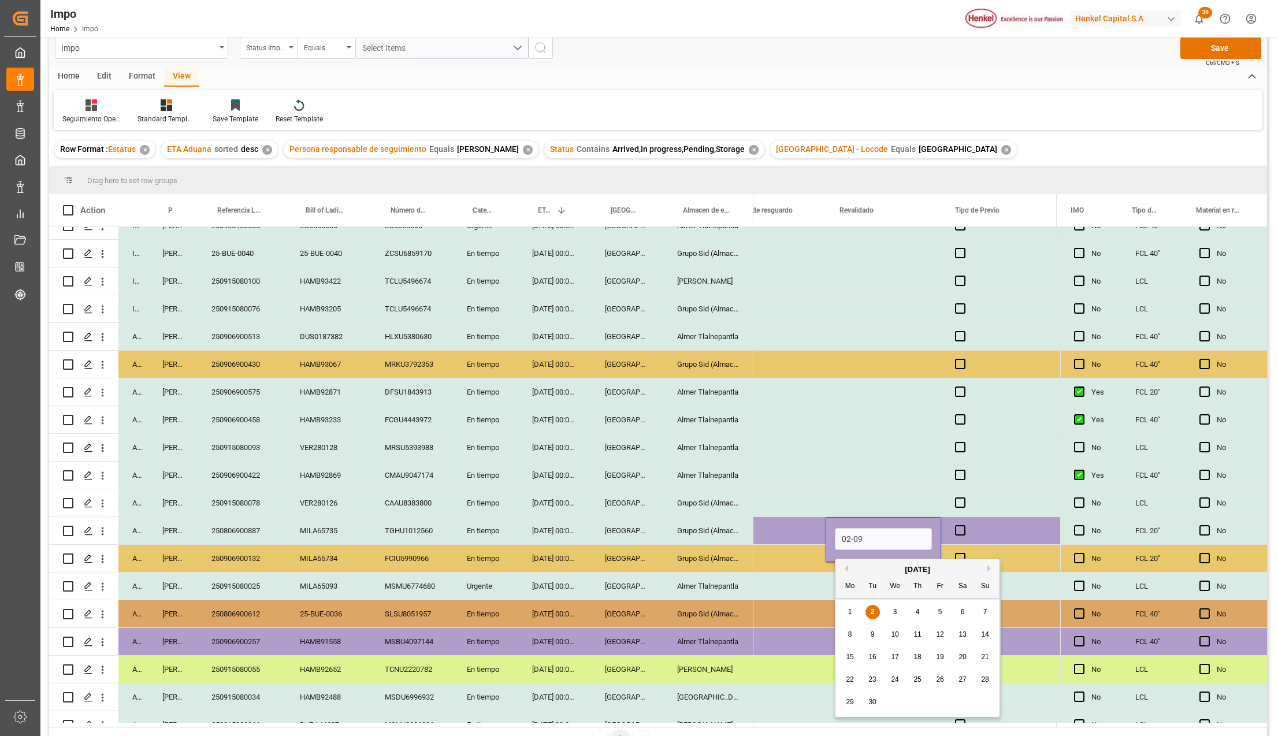
type input "[DATE]"
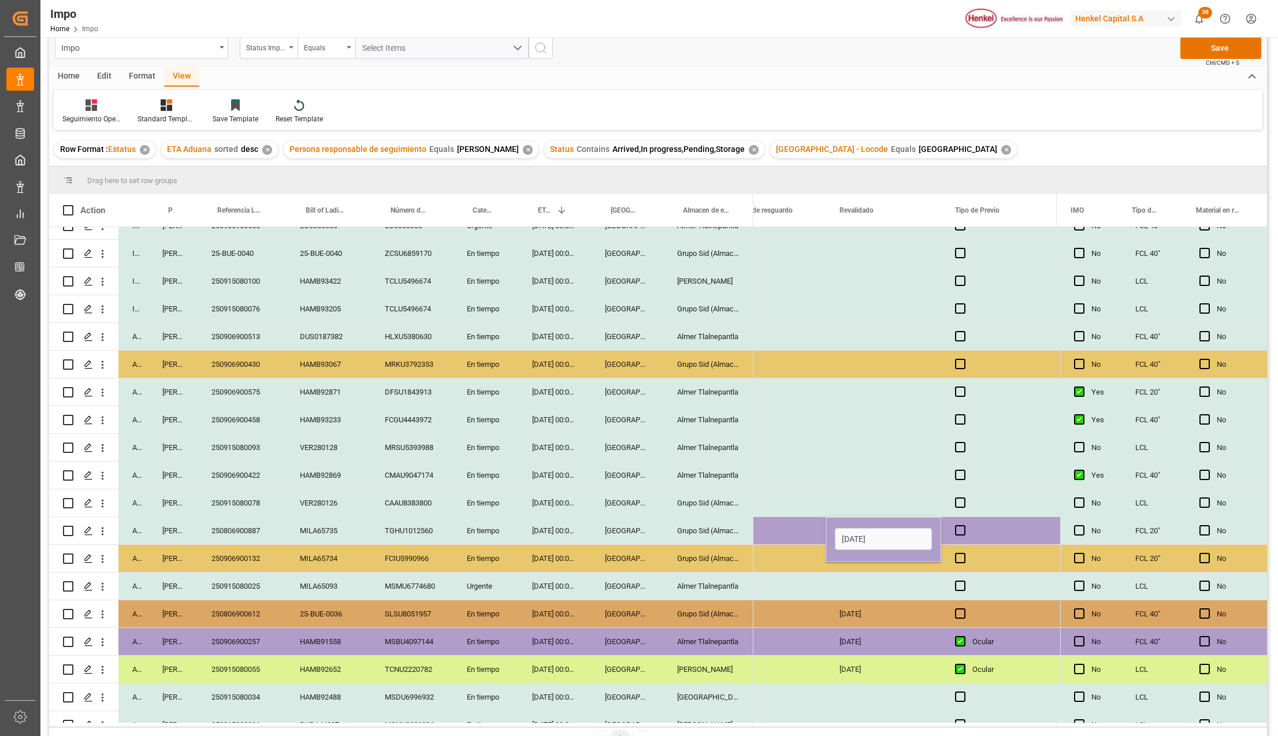
click at [791, 517] on div "Press SPACE to select this row." at bounding box center [768, 530] width 116 height 27
click at [958, 525] on span "Press SPACE to select this row." at bounding box center [960, 530] width 10 height 10
click at [963, 525] on input "Press SPACE to select this row." at bounding box center [963, 525] width 0 height 0
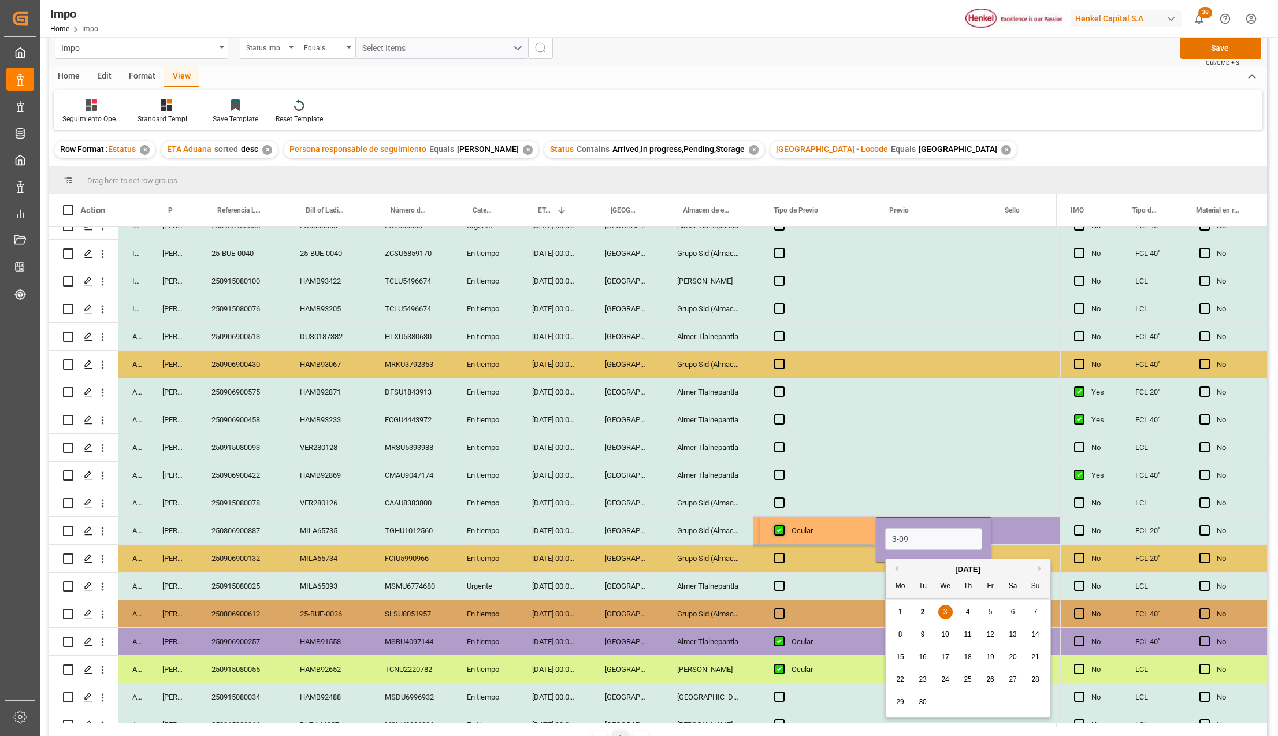
type input "[DATE]"
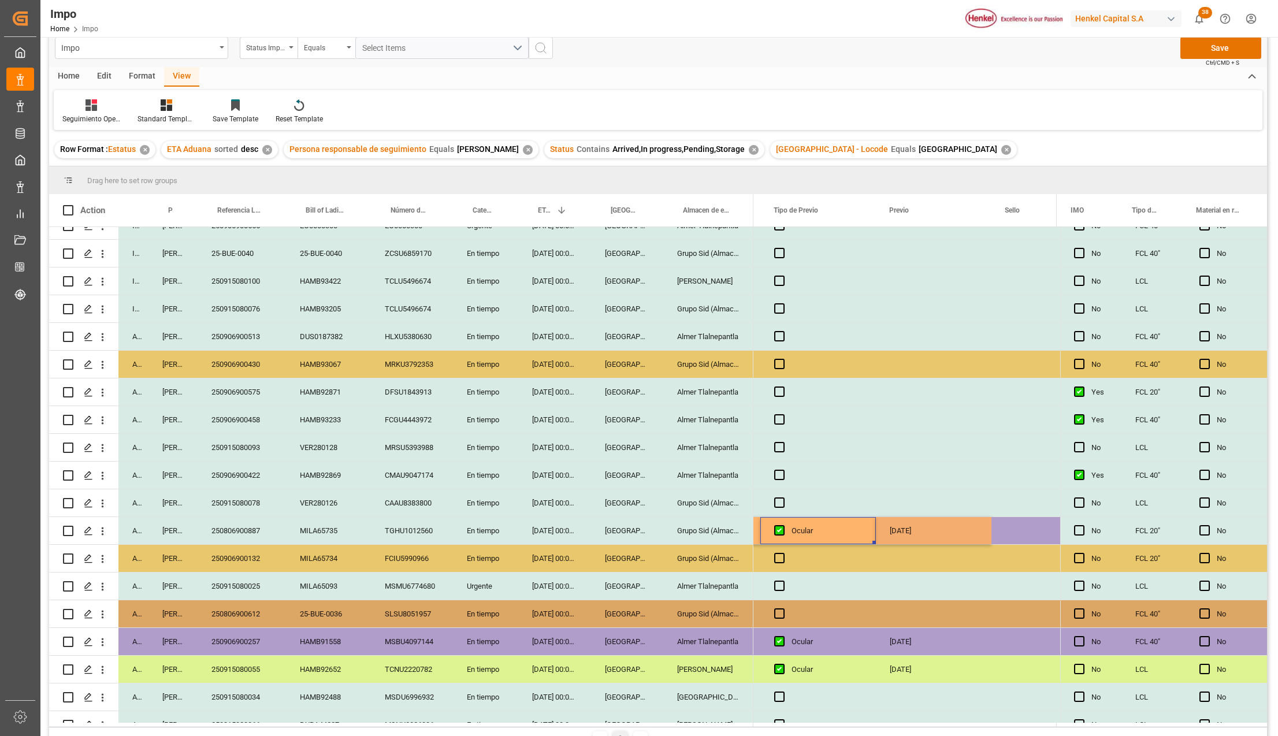
click at [835, 537] on div "Ocular" at bounding box center [826, 531] width 70 height 27
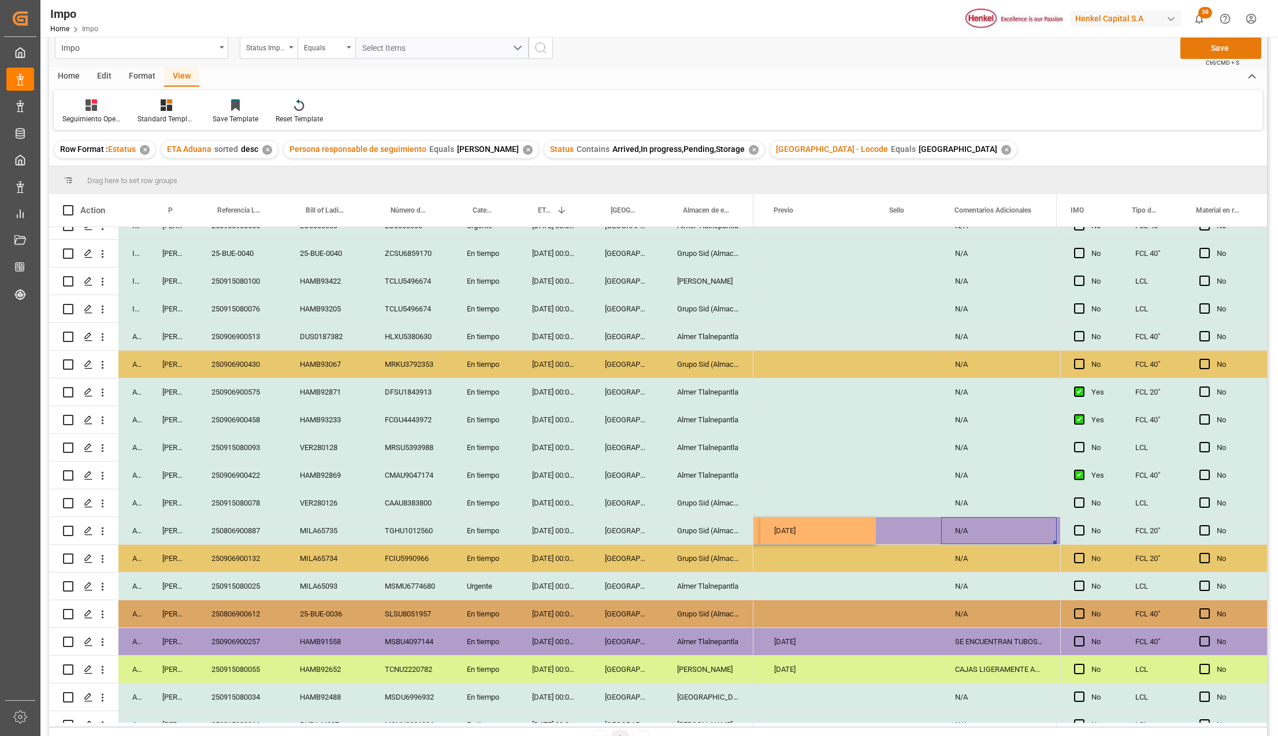
click at [1222, 50] on button "Save" at bounding box center [1220, 48] width 81 height 22
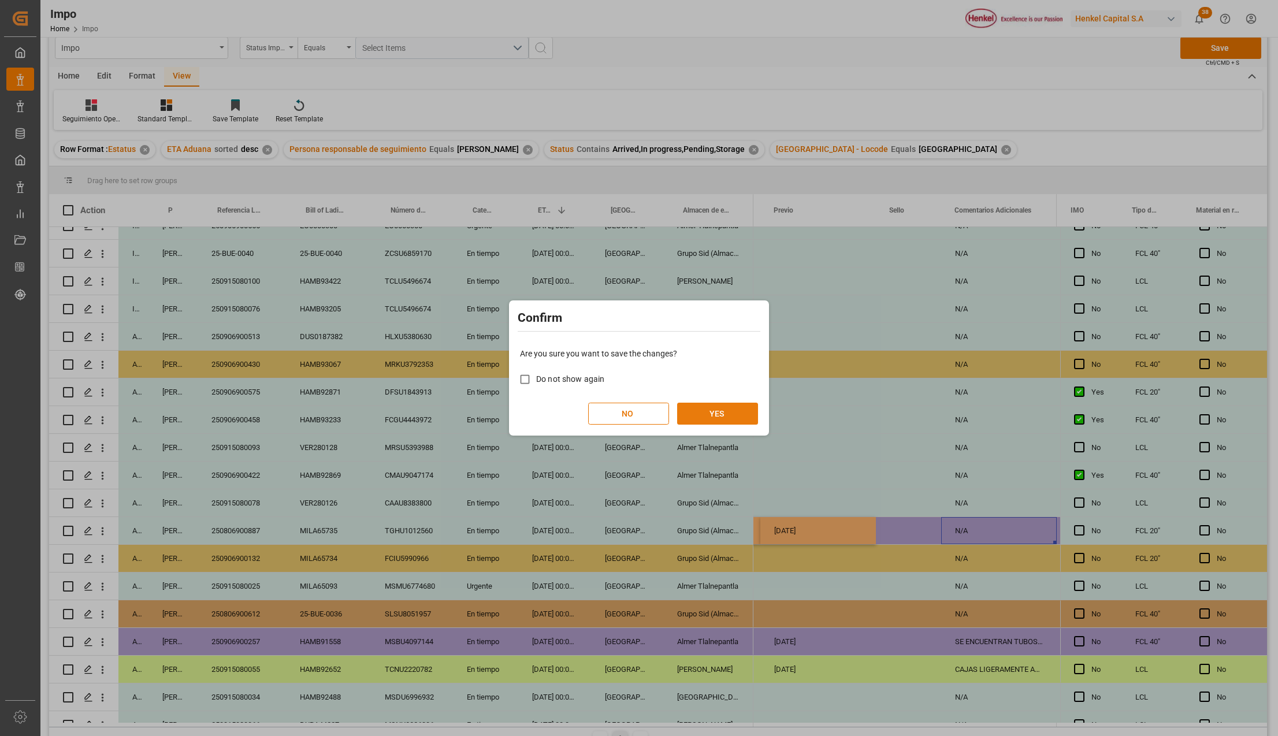
click at [702, 416] on button "YES" at bounding box center [717, 414] width 81 height 22
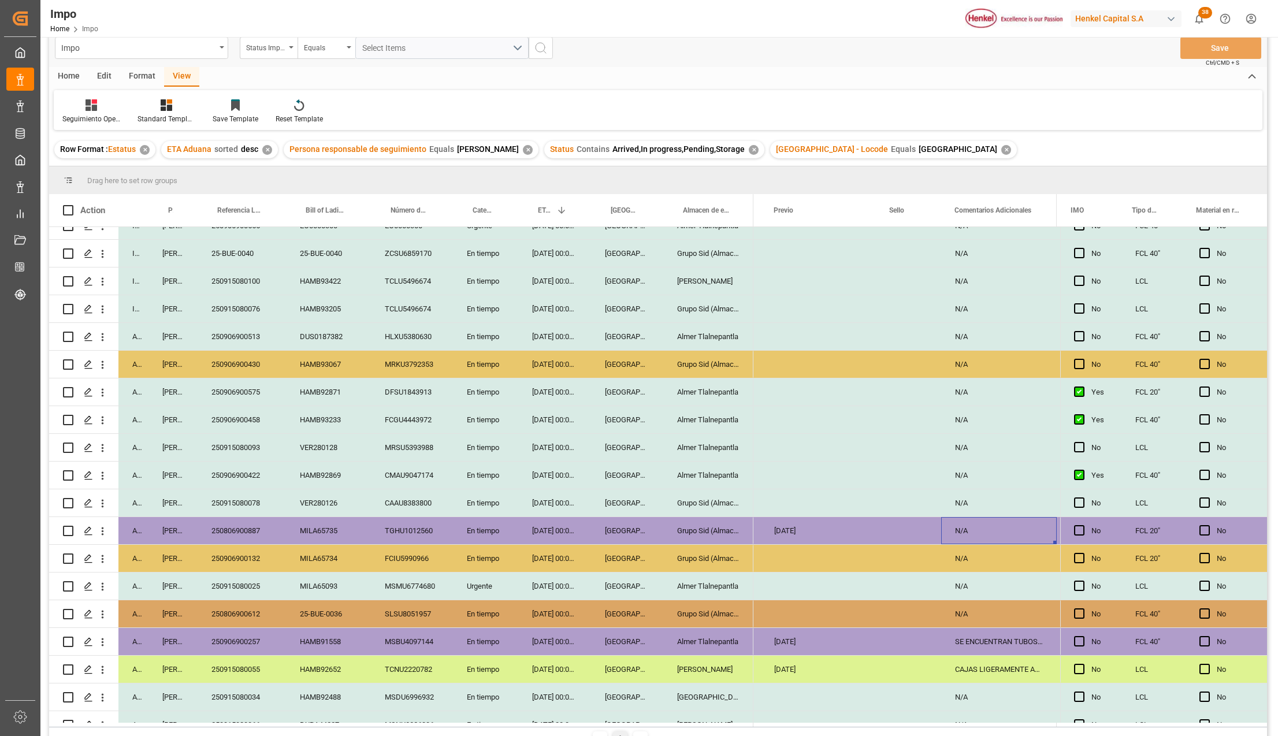
click at [713, 440] on div "Almer Tlalnepantla" at bounding box center [708, 447] width 90 height 27
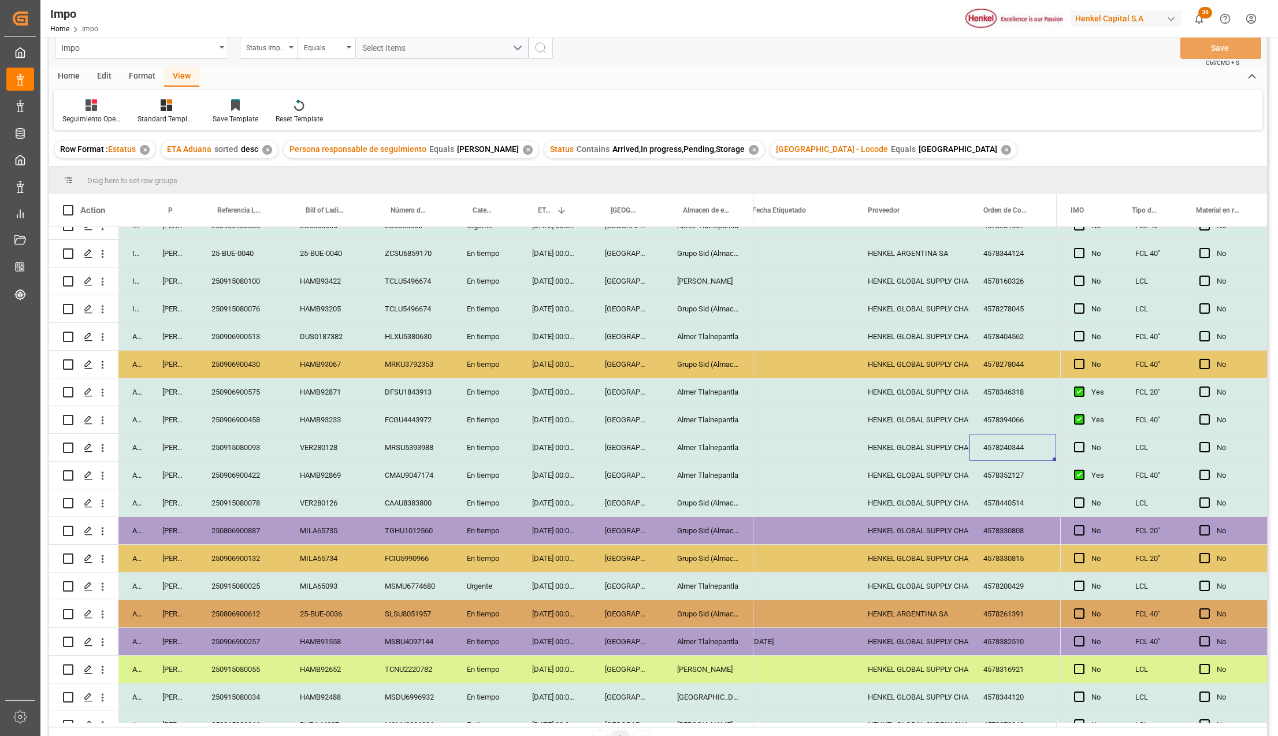
scroll to position [0, 486]
click at [73, 75] on div "Home" at bounding box center [68, 77] width 39 height 20
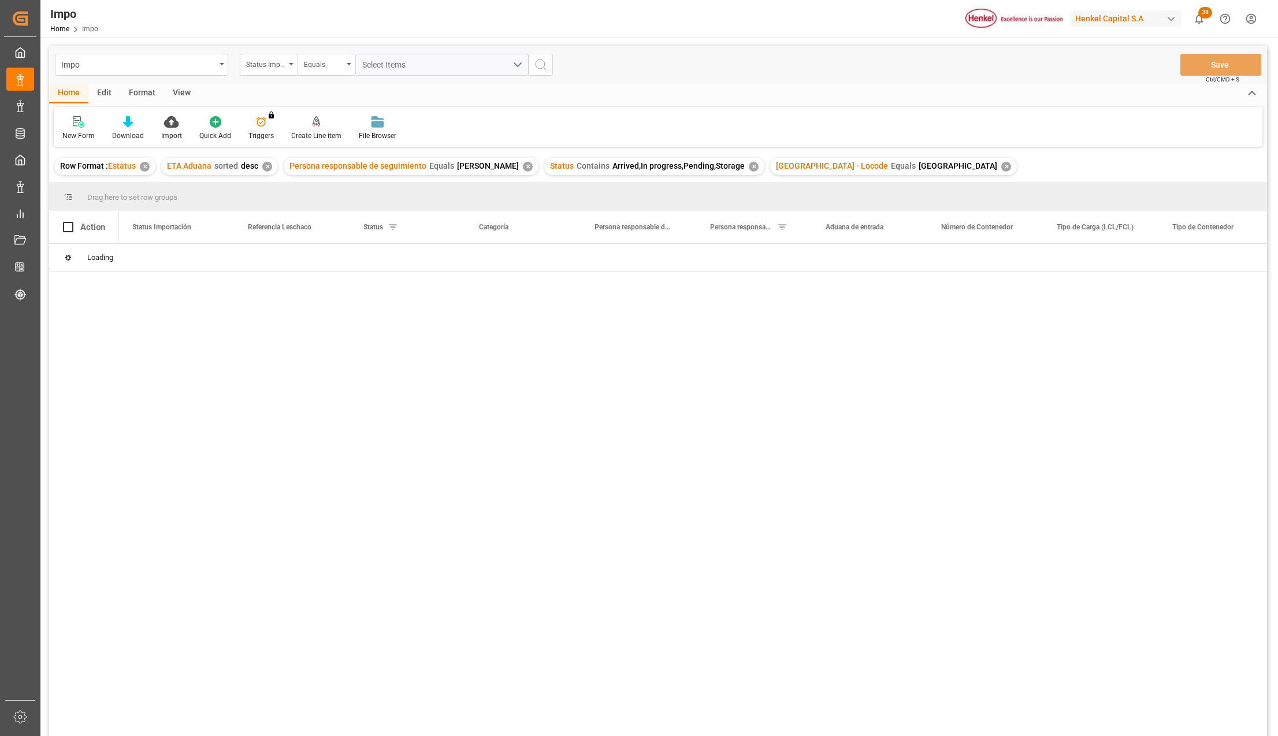
click at [1001, 169] on div "✕" at bounding box center [1006, 167] width 10 height 10
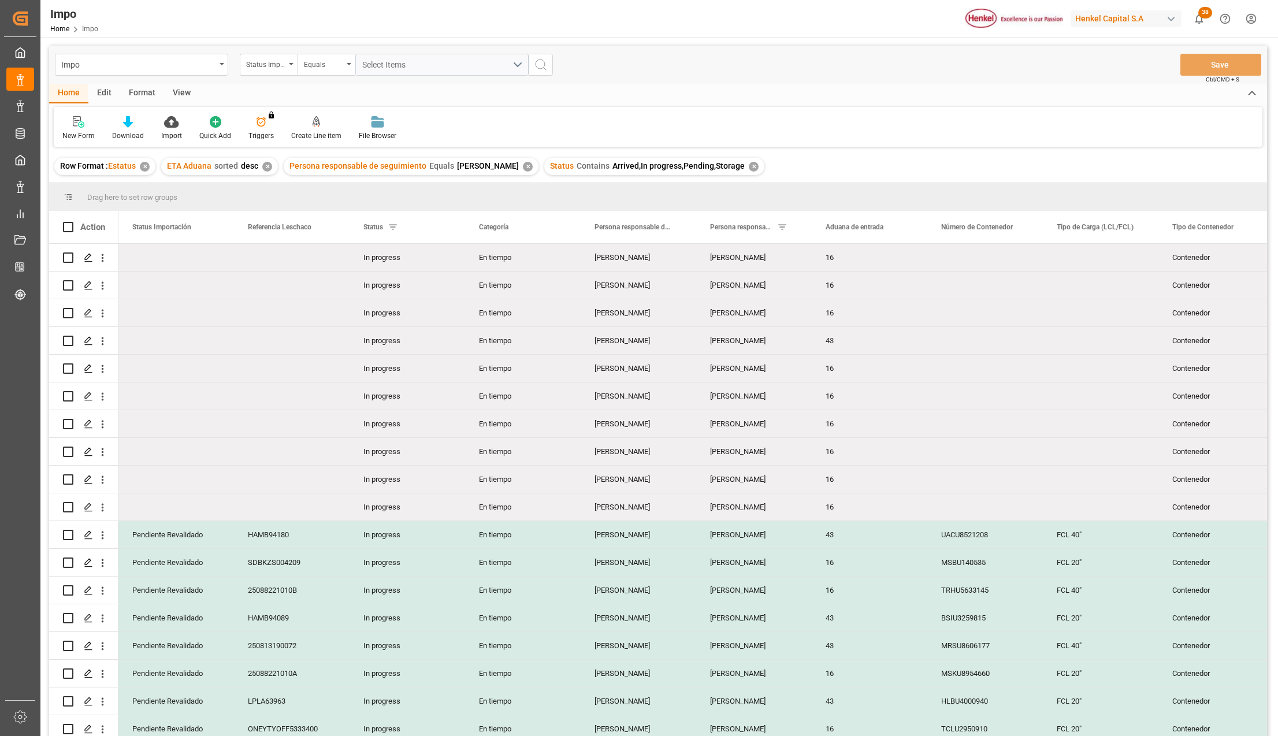
click at [186, 97] on div "View" at bounding box center [181, 94] width 35 height 20
click at [150, 126] on div at bounding box center [131, 122] width 58 height 12
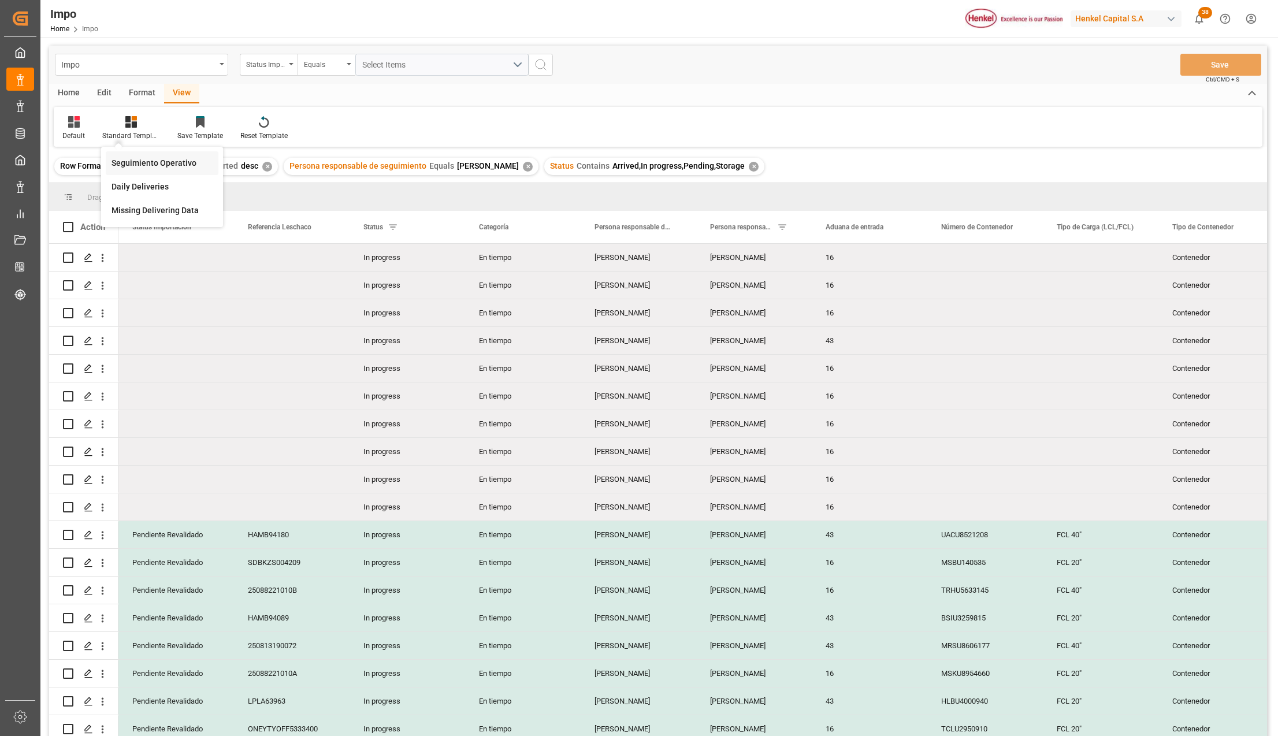
click at [160, 155] on div "Seguimiento Operativo" at bounding box center [162, 163] width 113 height 24
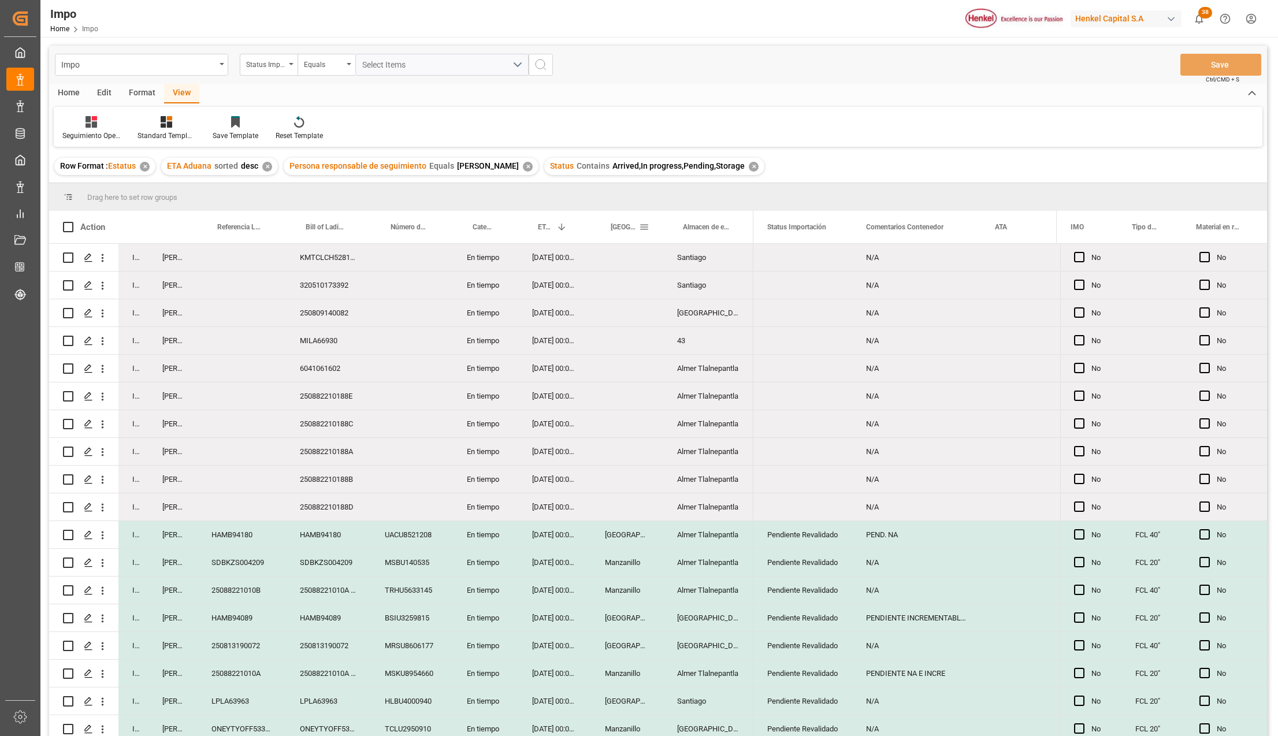
click at [645, 224] on span at bounding box center [644, 227] width 10 height 10
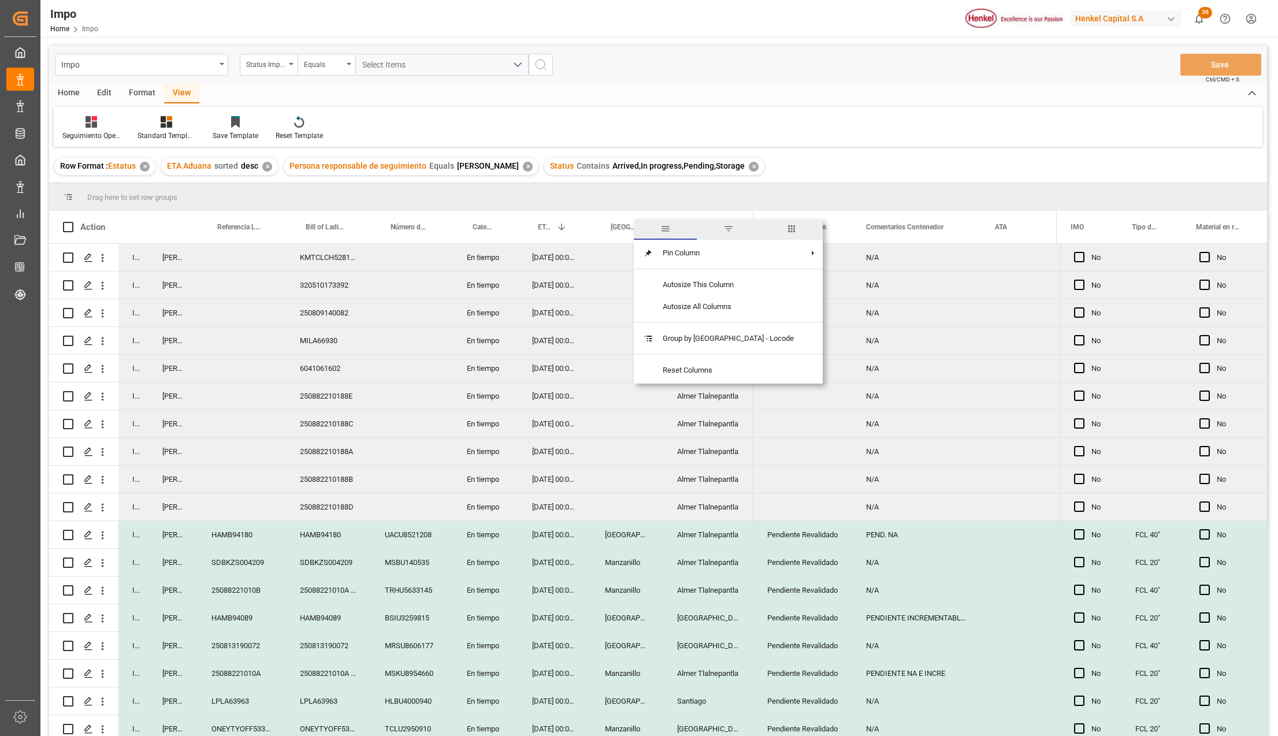
click at [723, 227] on span "filter" at bounding box center [728, 229] width 10 height 10
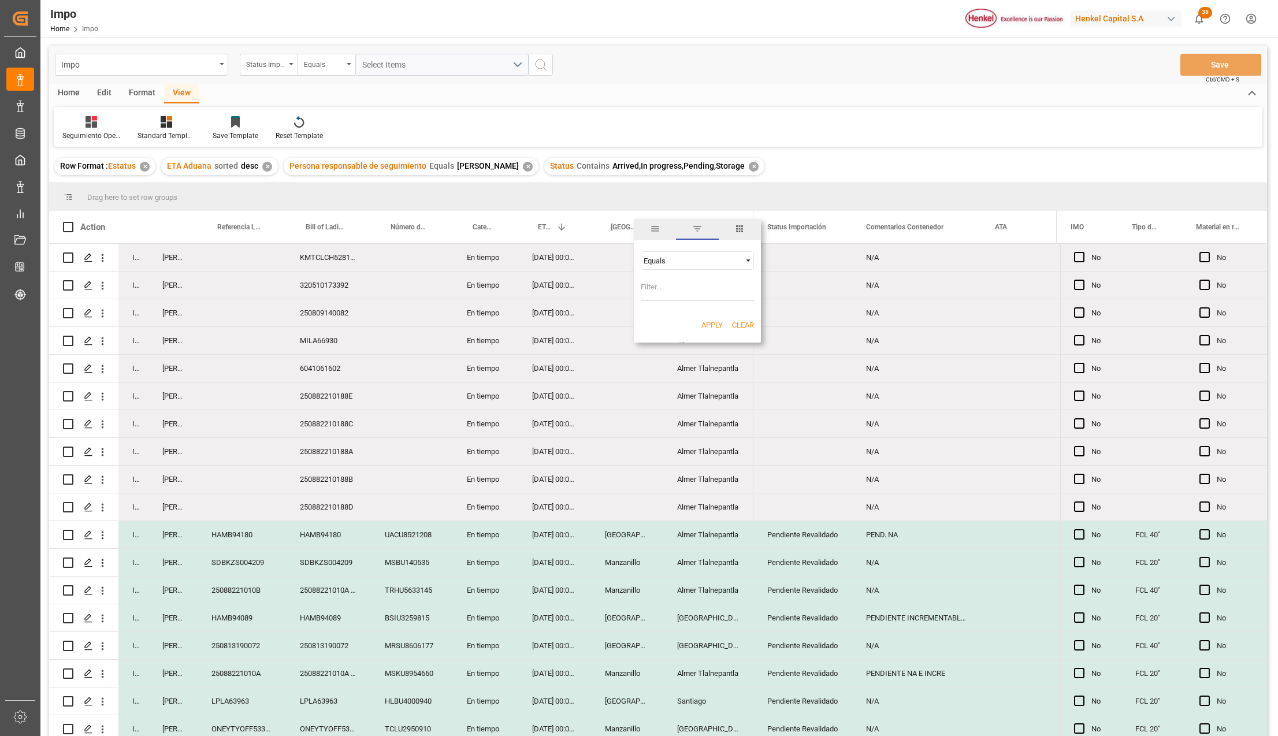
click at [660, 283] on input "Filter Value" at bounding box center [697, 289] width 113 height 23
click at [751, 261] on span "Filtering operator" at bounding box center [748, 260] width 10 height 10
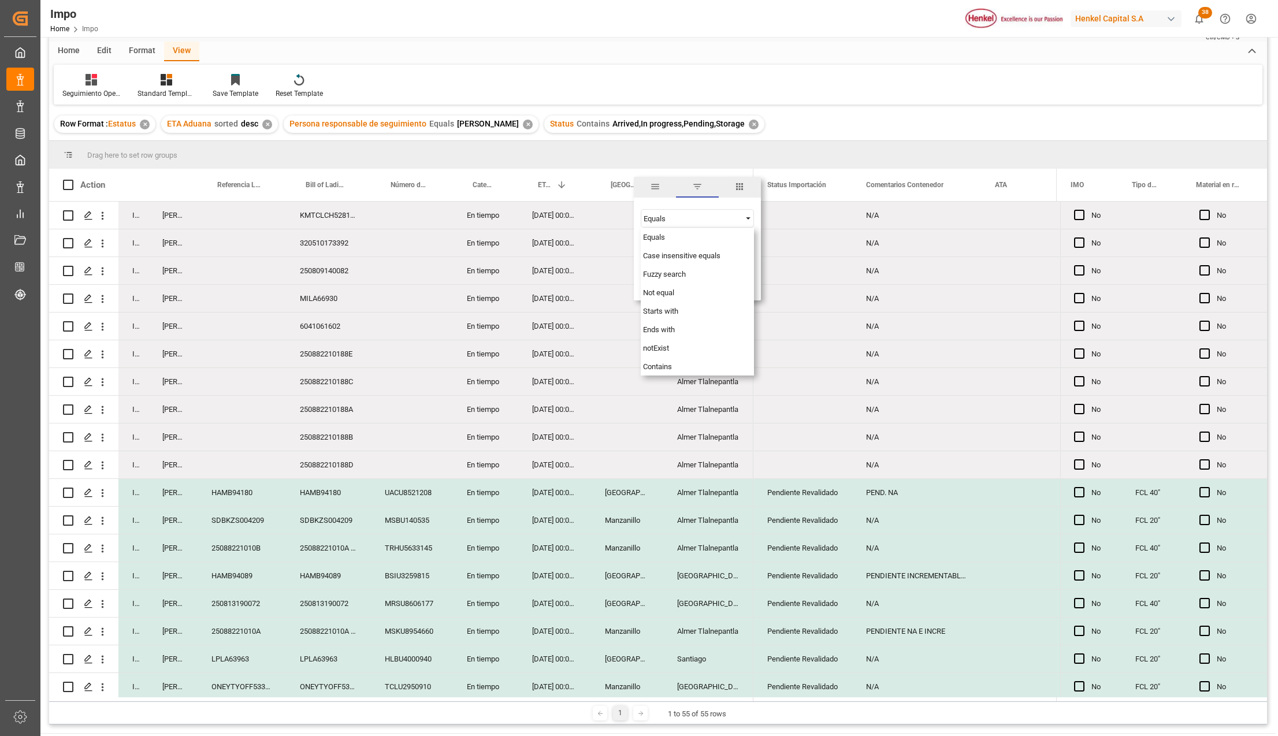
scroll to position [154, 0]
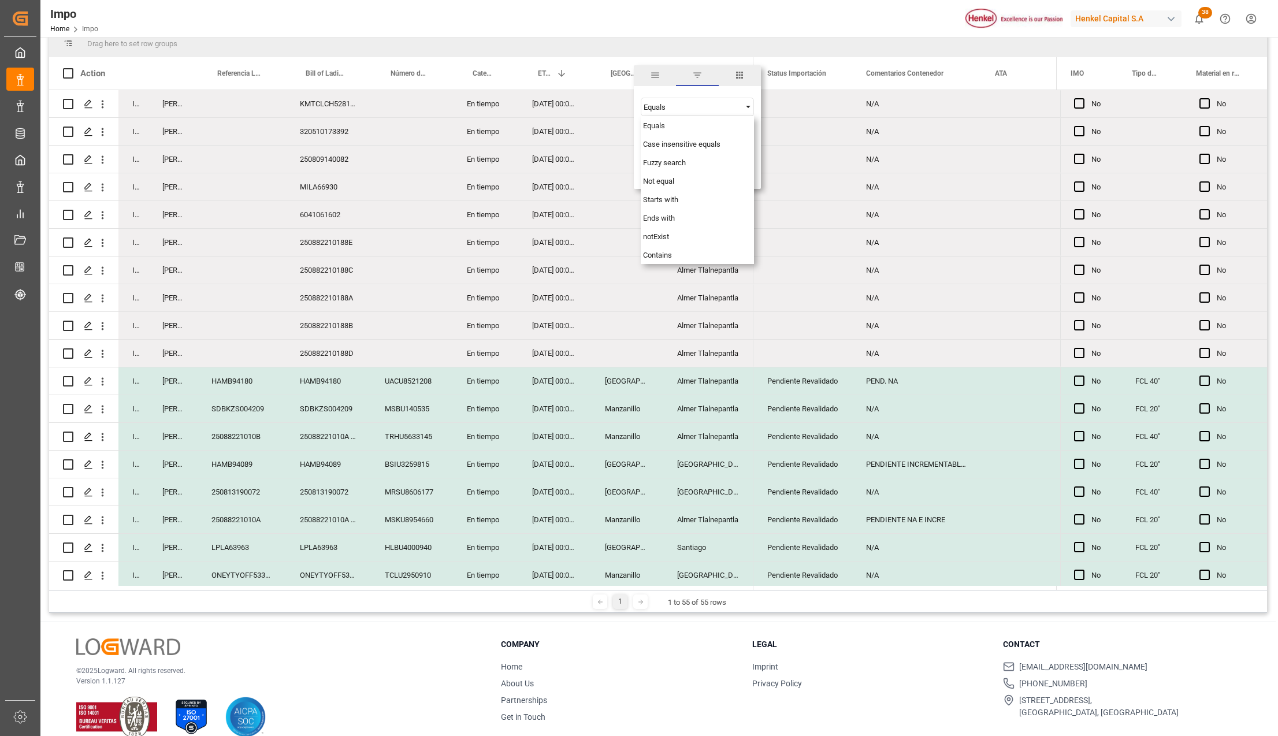
click at [627, 303] on div "Press SPACE to select this row." at bounding box center [627, 297] width 72 height 27
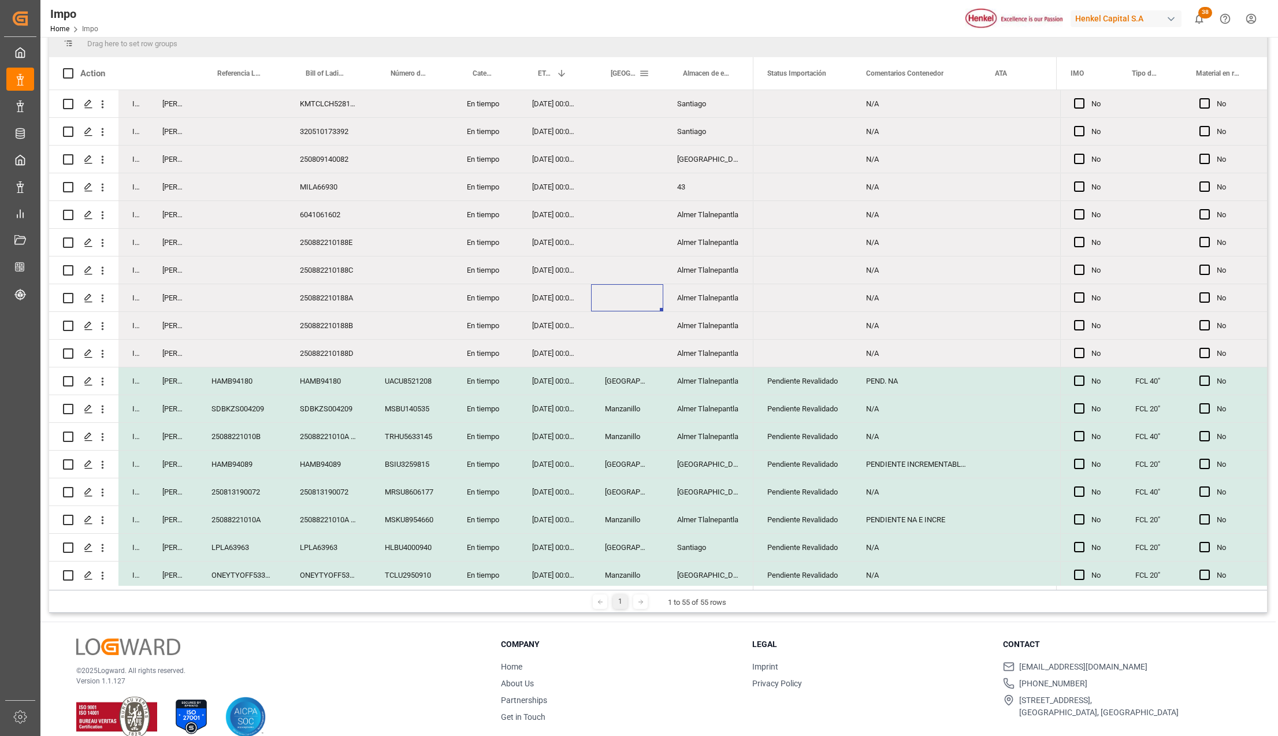
click at [643, 74] on span at bounding box center [644, 73] width 10 height 10
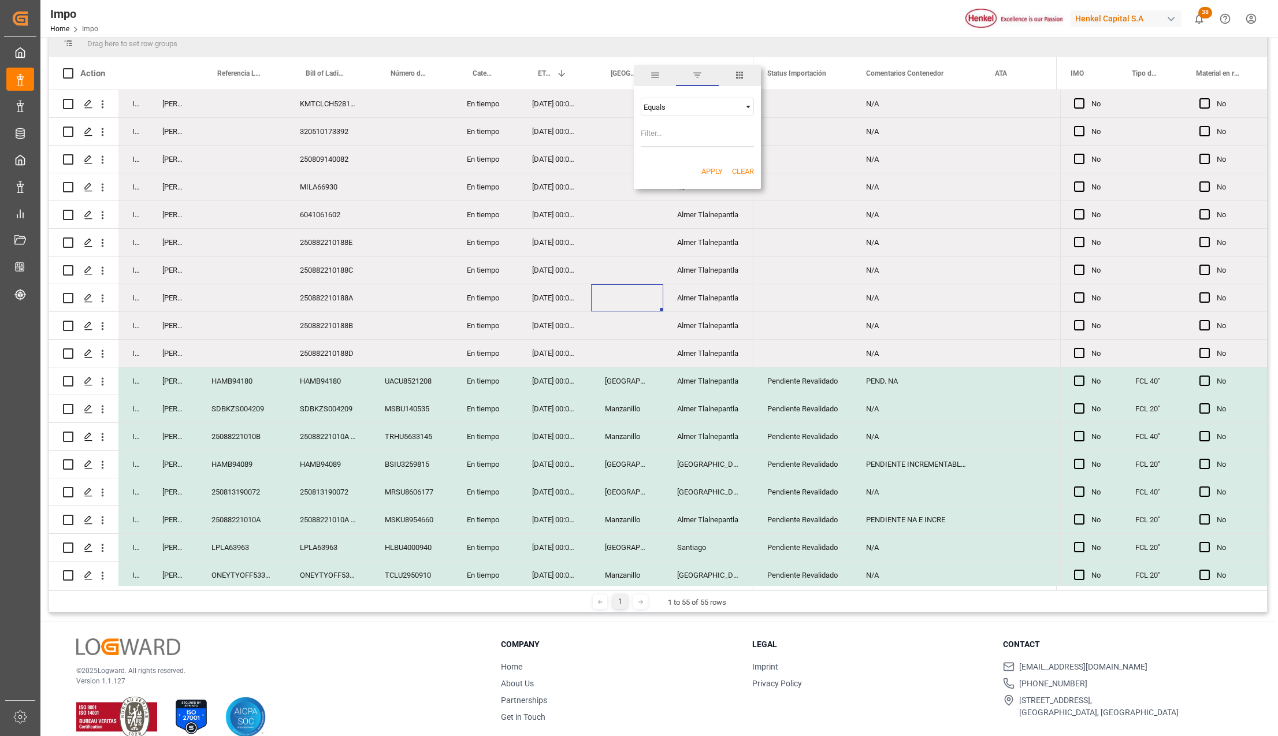
click at [667, 129] on input "Filter Value" at bounding box center [697, 135] width 113 height 23
type input "Manzanillo"
click at [701, 174] on button "Apply" at bounding box center [711, 172] width 21 height 12
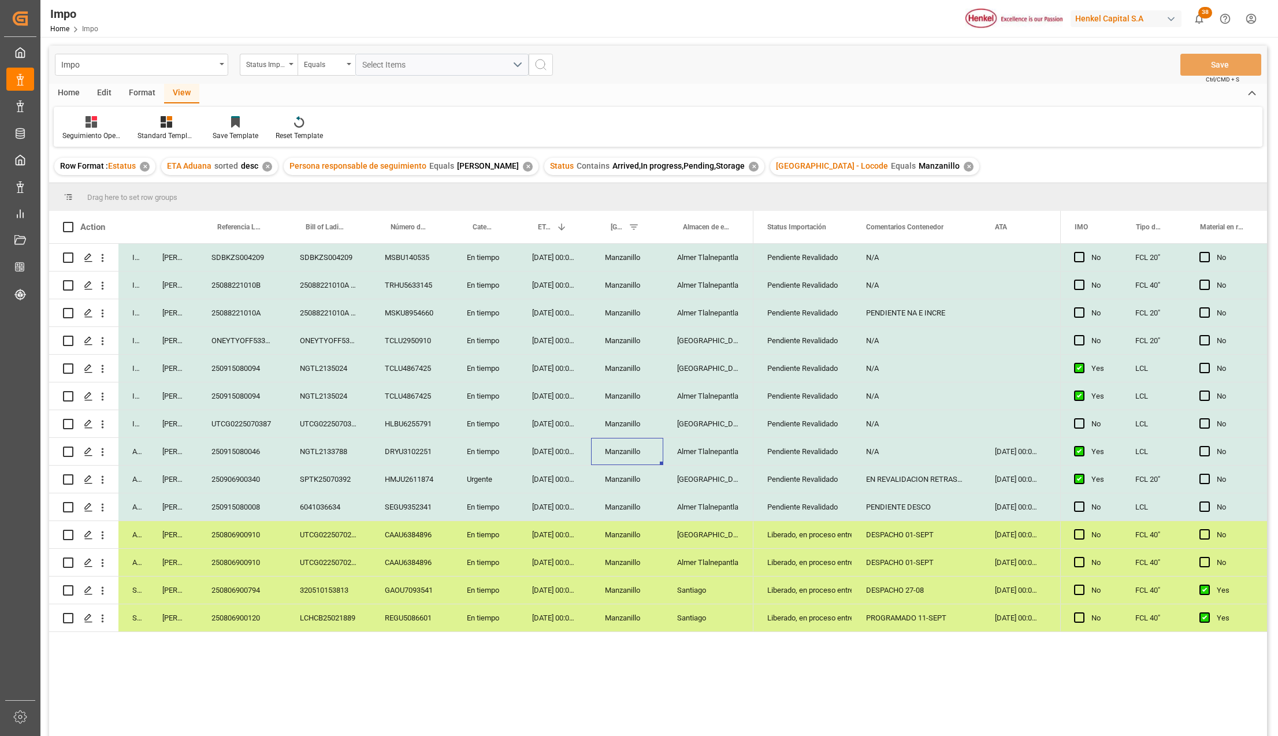
click at [814, 538] on div "Liberado, en proceso entrega" at bounding box center [802, 535] width 71 height 27
click at [828, 541] on polyline "open menu" at bounding box center [830, 541] width 7 height 3
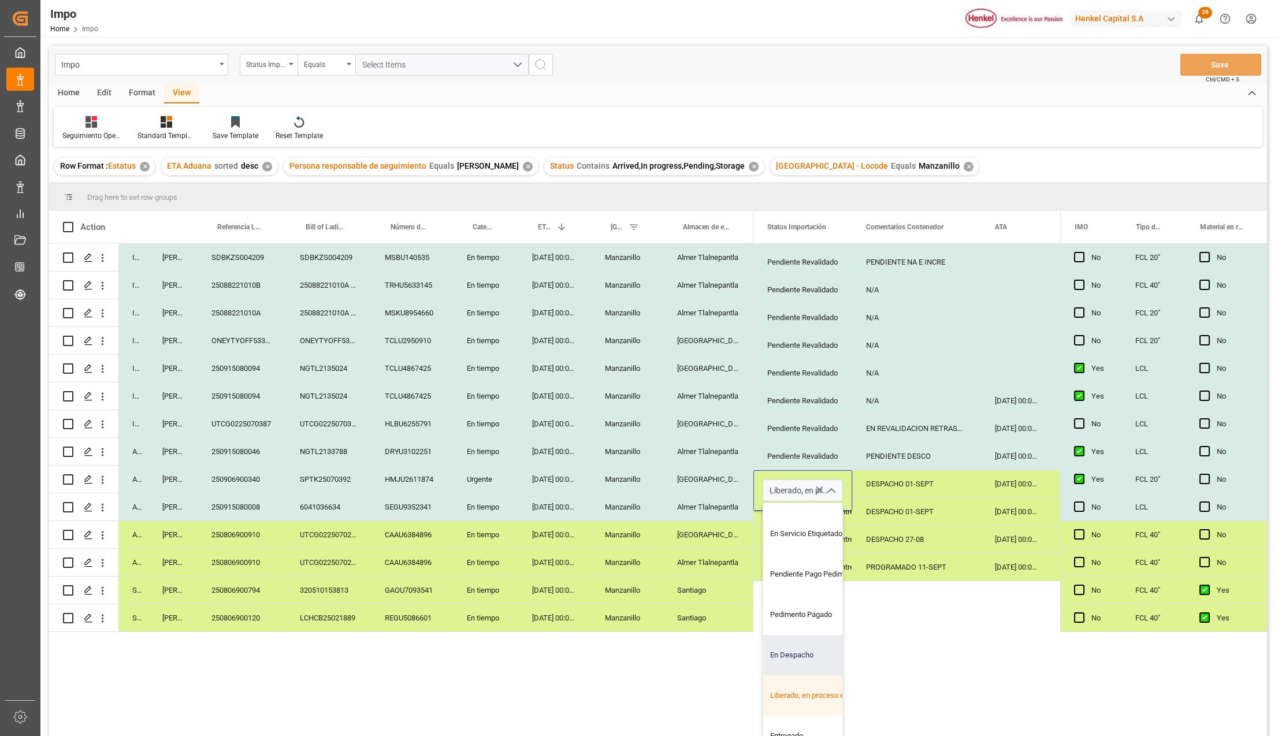
scroll to position [111, 0]
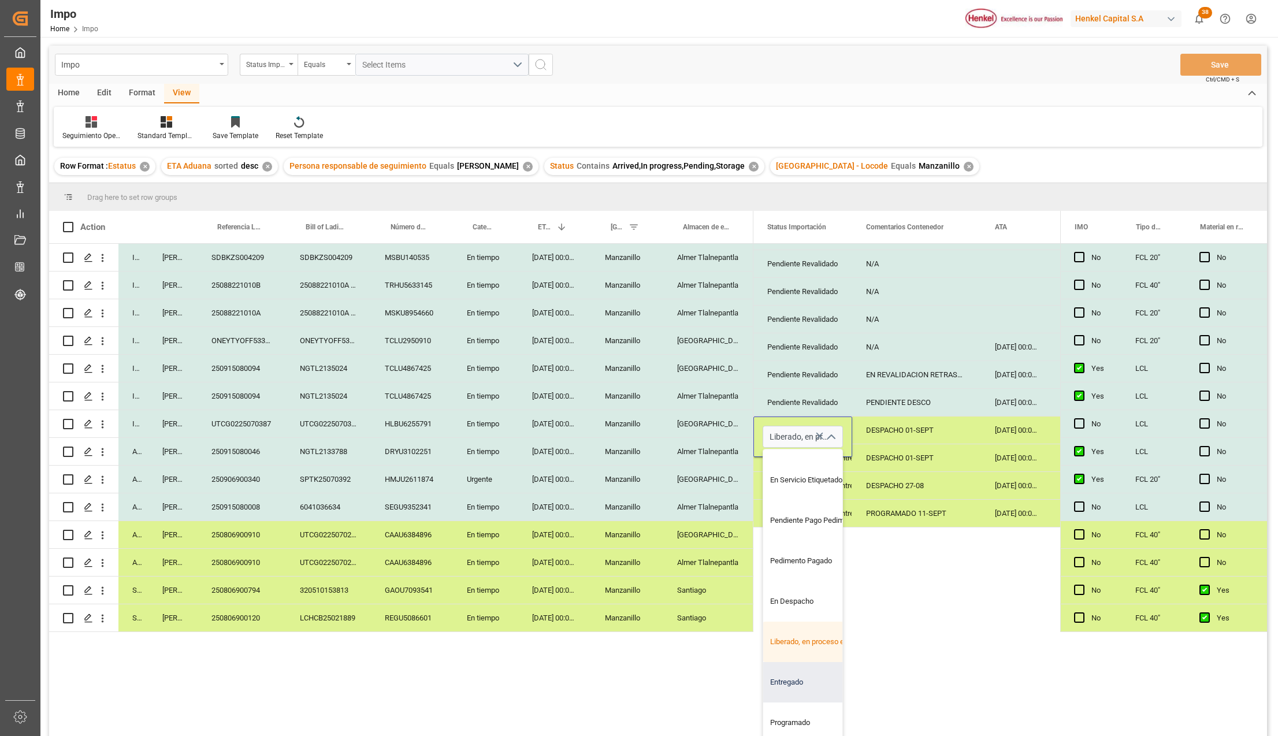
click at [811, 675] on div "Entregado" at bounding box center [817, 682] width 109 height 40
type input "Entregado"
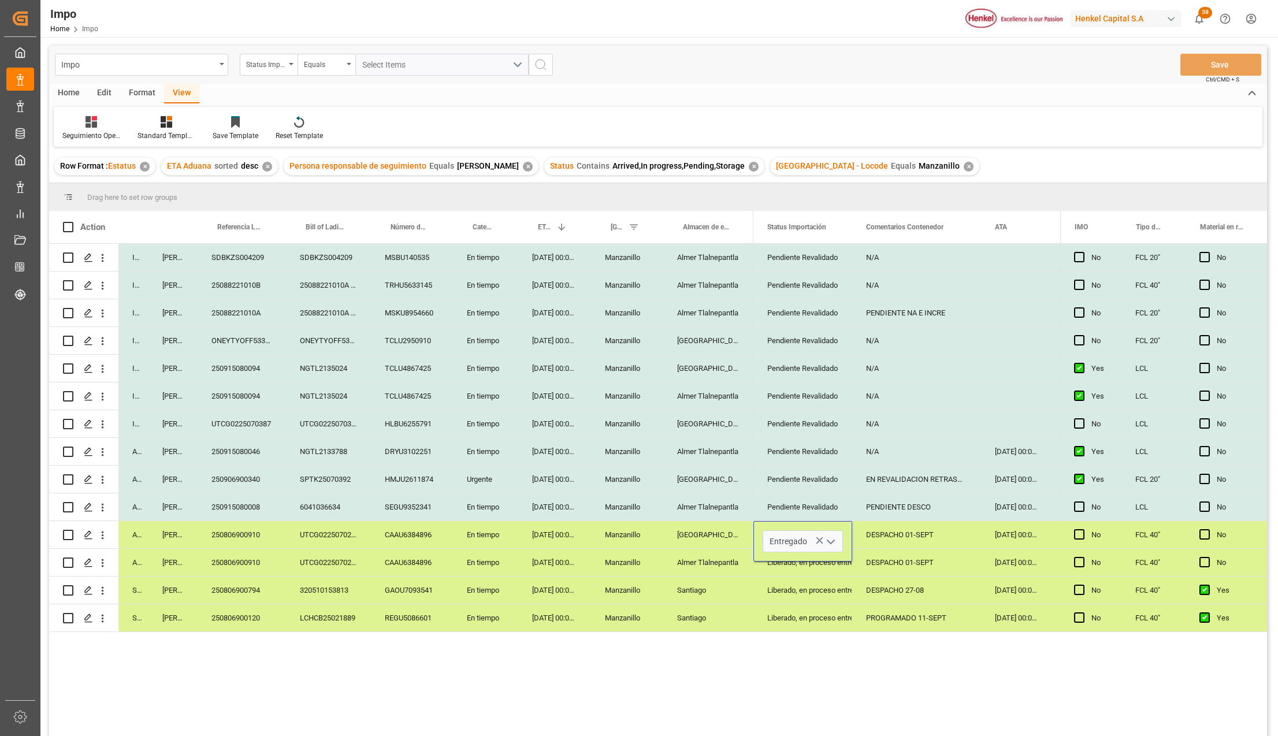
scroll to position [0, 0]
click at [839, 678] on div "Pendiente Revalidado N/A Pendiente Revalidado N/A No Pendiente Revalidado PENDI…" at bounding box center [906, 494] width 307 height 500
click at [804, 574] on div "Liberado, en proceso entrega" at bounding box center [802, 562] width 71 height 27
drag, startPoint x: 805, startPoint y: 544, endPoint x: 805, endPoint y: 555, distance: 11.0
click at [805, 544] on div "Entregado" at bounding box center [802, 535] width 71 height 27
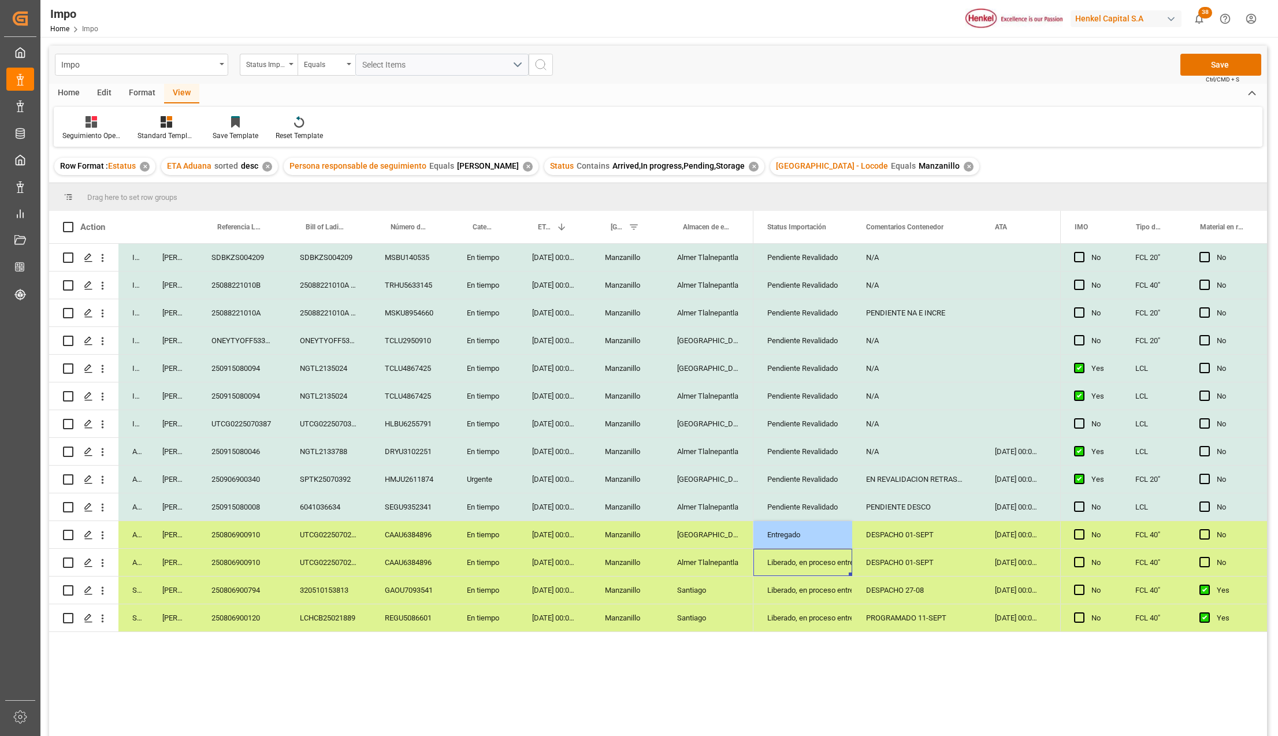
click at [805, 563] on div "Liberado, en proceso entrega" at bounding box center [802, 562] width 71 height 27
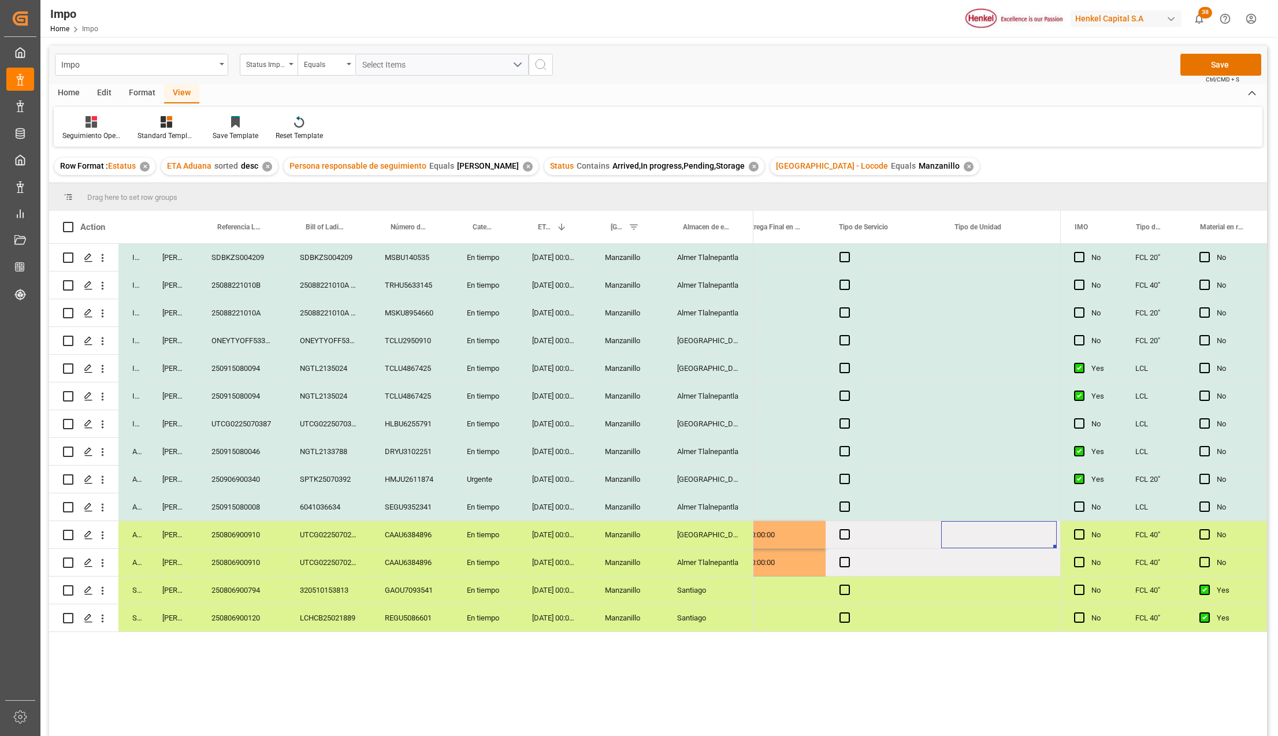
click at [843, 535] on span "Press SPACE to select this row." at bounding box center [844, 534] width 10 height 10
click at [848, 529] on input "Press SPACE to select this row." at bounding box center [848, 529] width 0 height 0
click at [844, 562] on span "Press SPACE to select this row." at bounding box center [844, 562] width 10 height 10
click at [848, 557] on input "Press SPACE to select this row." at bounding box center [848, 557] width 0 height 0
click at [977, 531] on div "Press SPACE to select this row." at bounding box center [999, 534] width 116 height 27
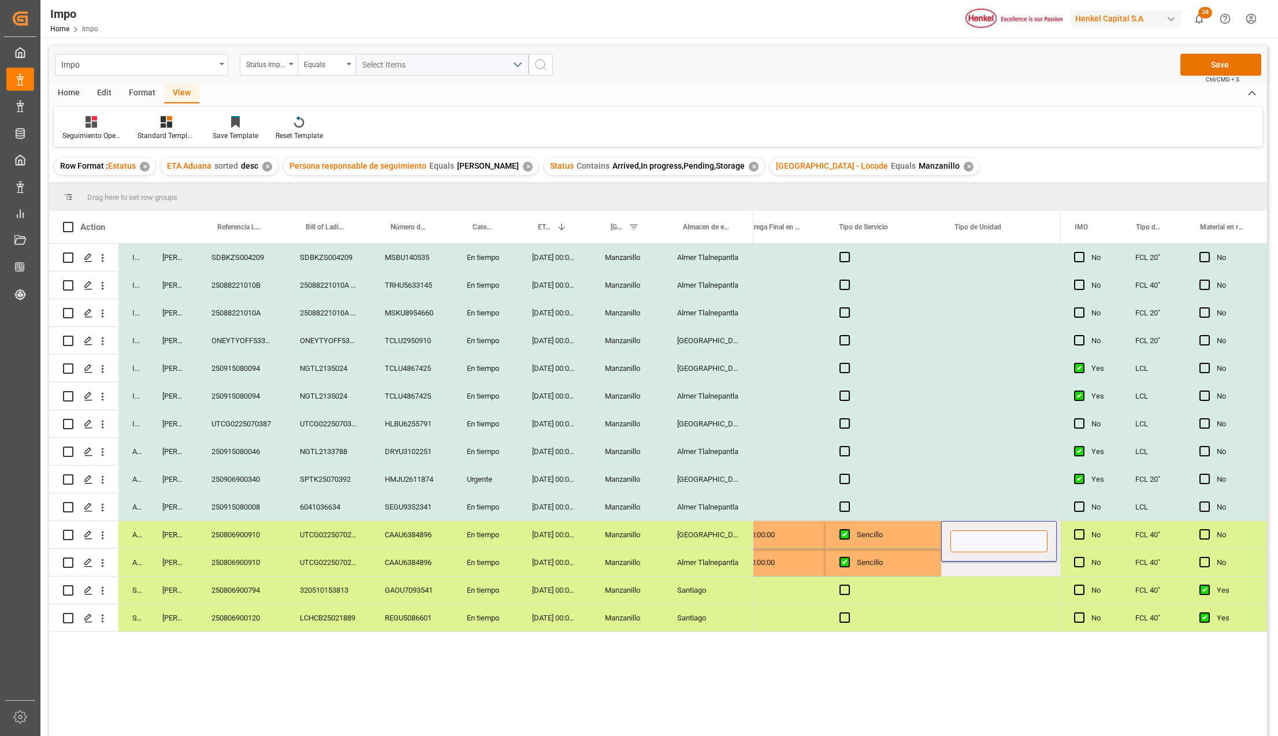
click at [977, 531] on input "Press SPACE to select this row." at bounding box center [998, 541] width 97 height 22
type input "c"
type input "CONTENEDOR"
click at [1013, 594] on div "Press SPACE to select this row." at bounding box center [999, 589] width 116 height 27
click at [997, 544] on div "CONTENEDOR" at bounding box center [999, 534] width 116 height 27
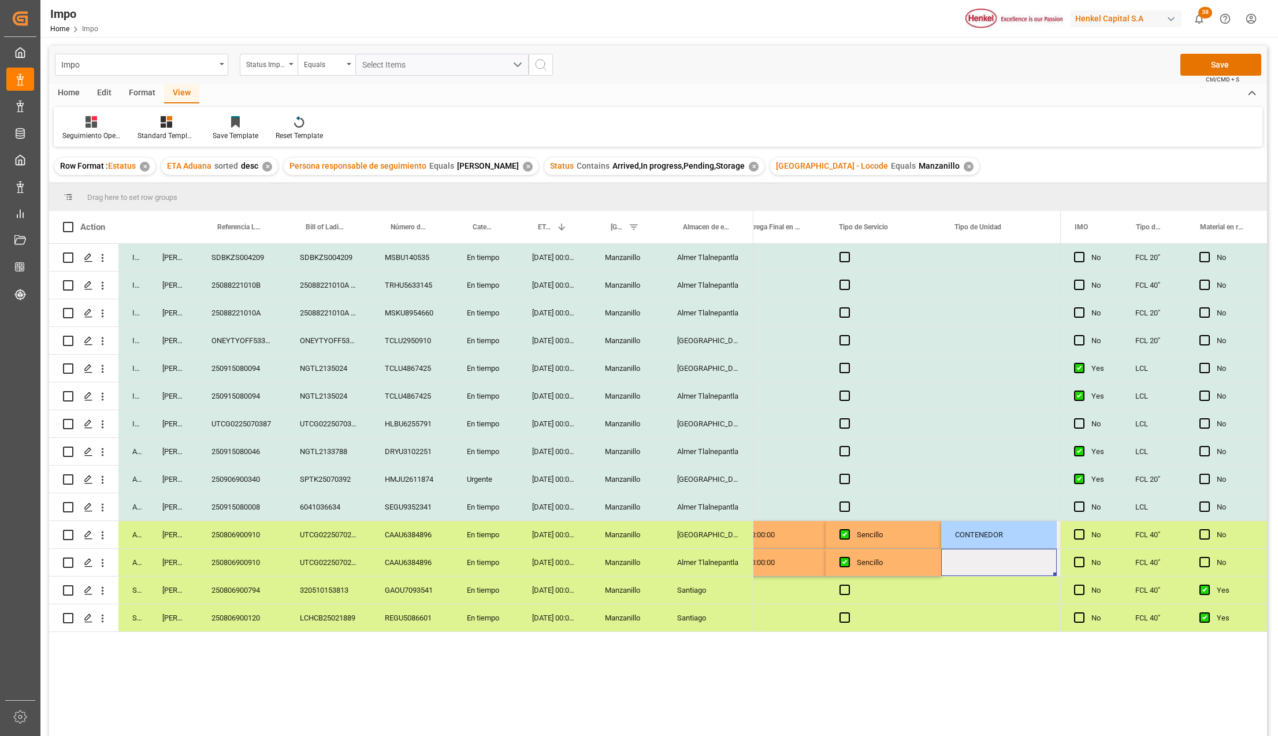
click at [987, 563] on div "Press SPACE to select this row." at bounding box center [999, 562] width 116 height 27
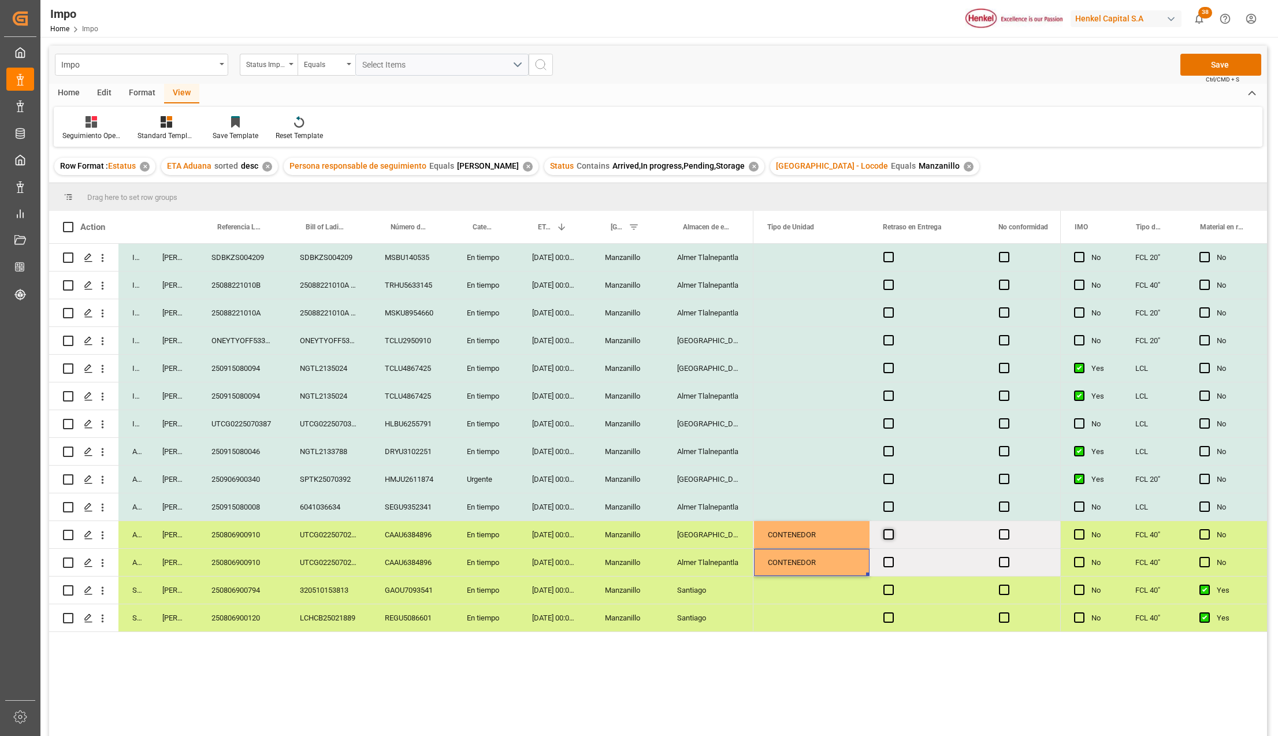
click at [886, 534] on span "Press SPACE to select this row." at bounding box center [888, 534] width 10 height 10
click at [892, 529] on input "Press SPACE to select this row." at bounding box center [892, 529] width 0 height 0
click at [887, 534] on span "Press SPACE to select this row." at bounding box center [888, 534] width 10 height 10
click at [892, 529] on input "Press SPACE to select this row." at bounding box center [892, 529] width 0 height 0
click at [888, 558] on span "Press SPACE to select this row." at bounding box center [888, 562] width 10 height 10
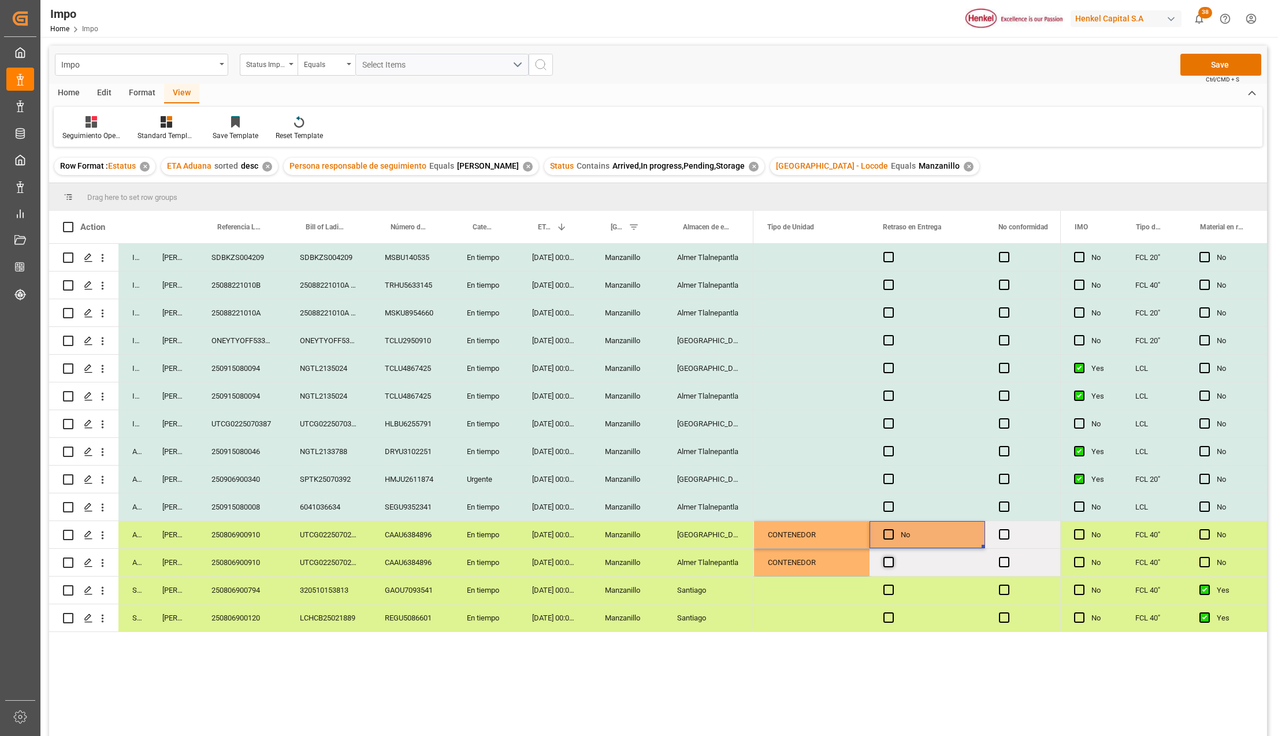
click at [892, 557] on input "Press SPACE to select this row." at bounding box center [892, 557] width 0 height 0
click at [888, 558] on span "Press SPACE to select this row." at bounding box center [888, 562] width 10 height 10
click at [892, 557] on input "Press SPACE to select this row." at bounding box center [892, 557] width 0 height 0
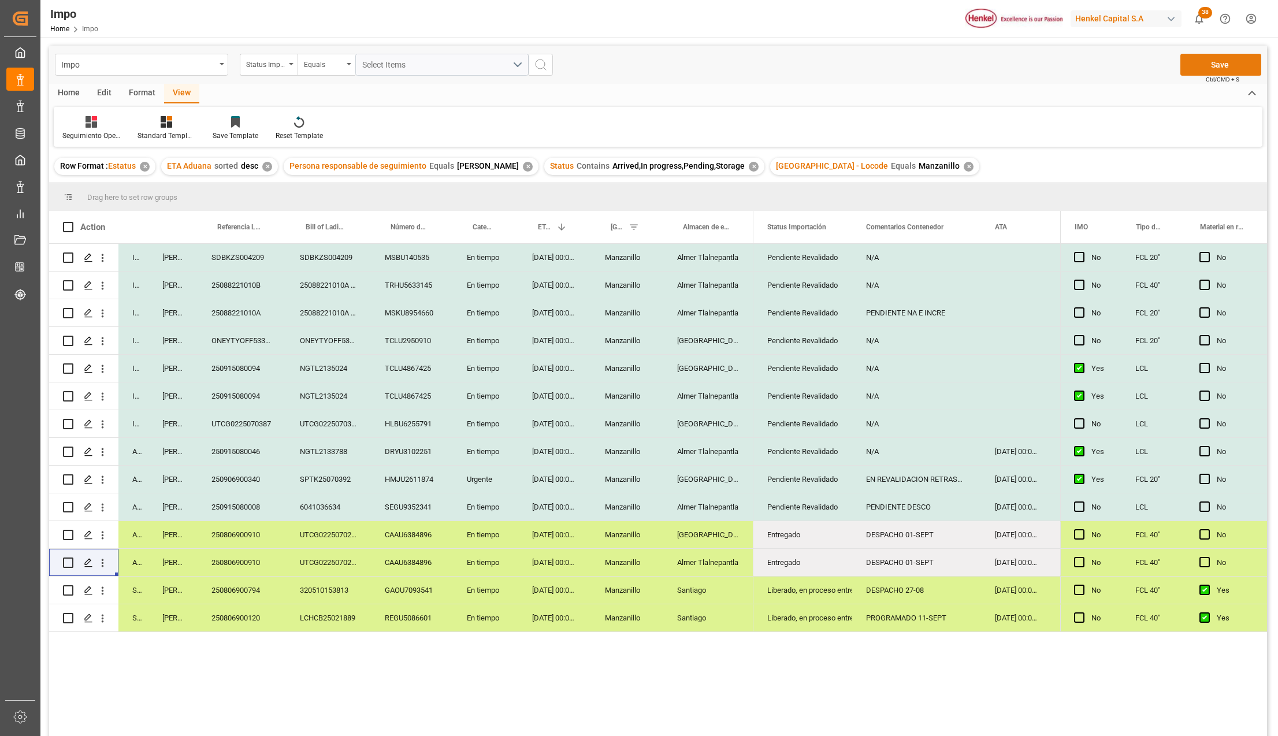
click at [1225, 62] on button "Save" at bounding box center [1220, 65] width 81 height 22
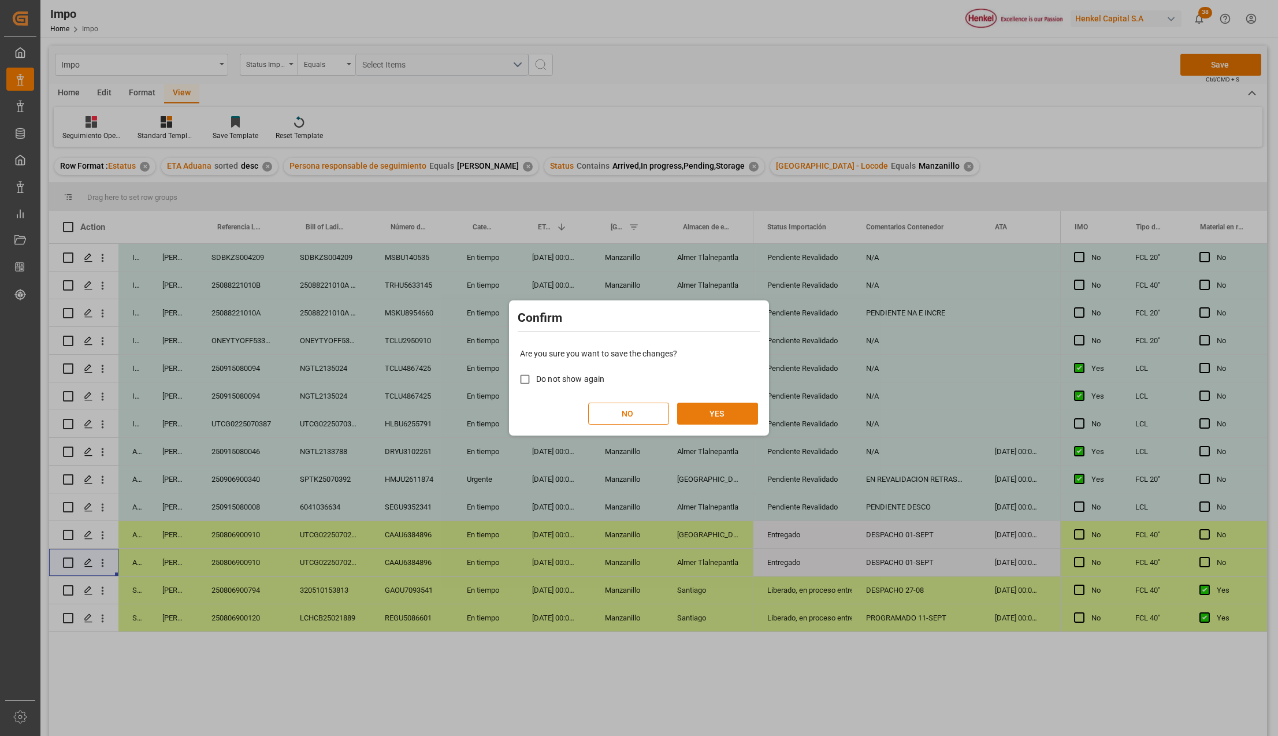
click at [712, 412] on button "YES" at bounding box center [717, 414] width 81 height 22
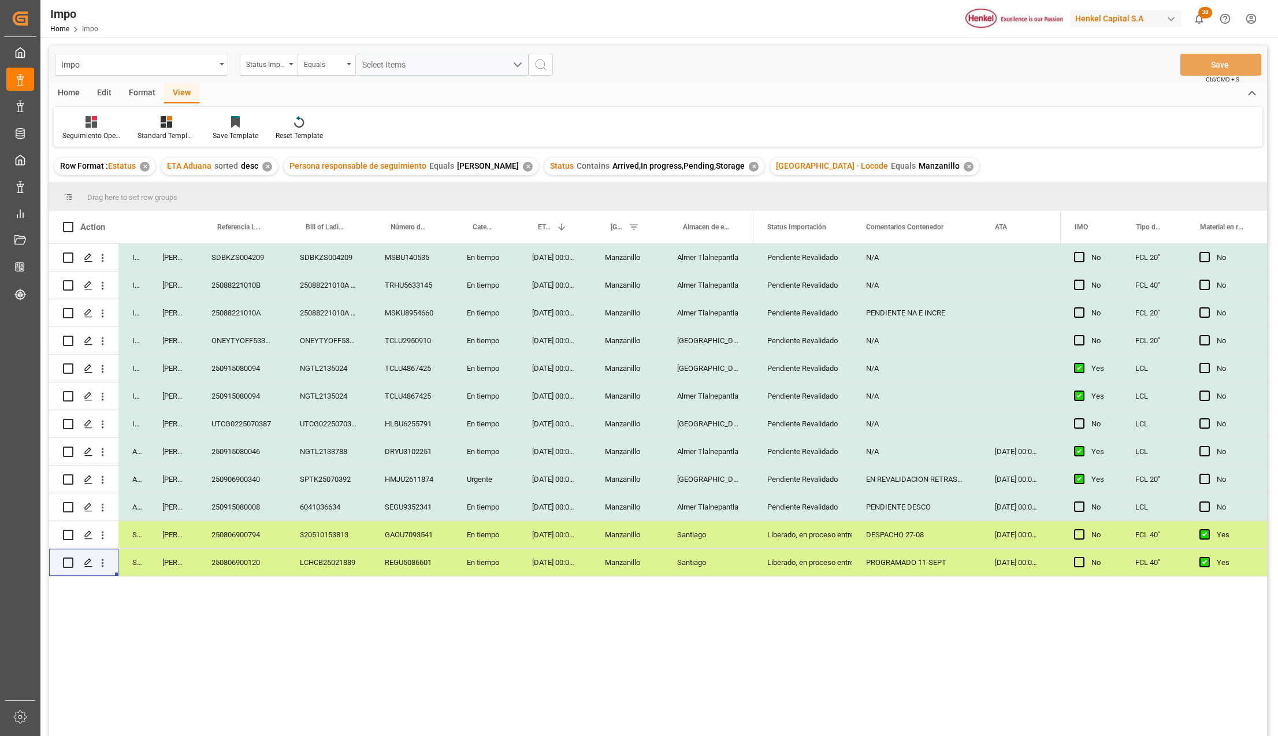
click at [913, 538] on div "DESPACHO 27-08" at bounding box center [916, 534] width 129 height 27
click at [798, 504] on div "Pendiente Revalidado" at bounding box center [802, 507] width 71 height 27
click at [245, 508] on div "250915080008" at bounding box center [242, 506] width 88 height 27
click at [252, 472] on div "250906900340" at bounding box center [242, 479] width 88 height 27
click at [250, 483] on div "250906900340" at bounding box center [242, 479] width 88 height 27
